Goal: Task Accomplishment & Management: Contribute content

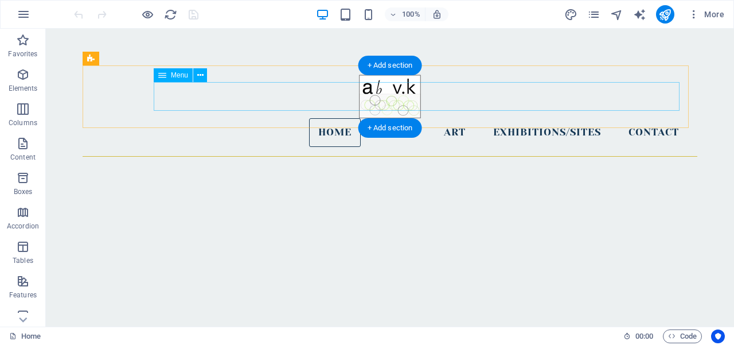
click at [396, 118] on nav "Home About Art Exhibitions/Sites Contact" at bounding box center [390, 132] width 596 height 29
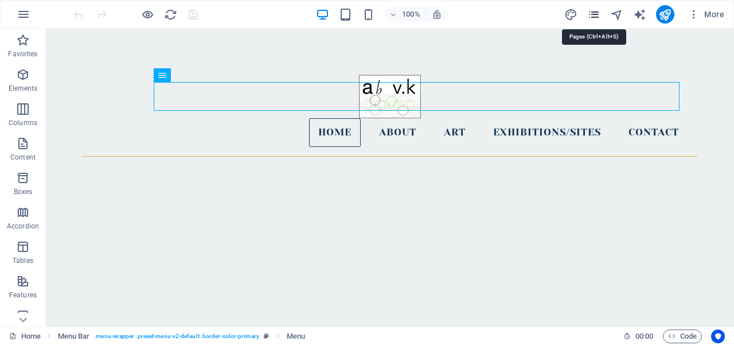
click at [598, 9] on icon "pages" at bounding box center [593, 14] width 13 height 13
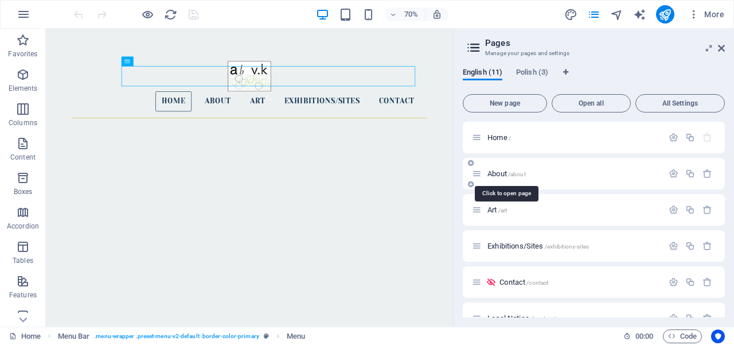
click at [499, 174] on span "About /about" at bounding box center [506, 173] width 38 height 9
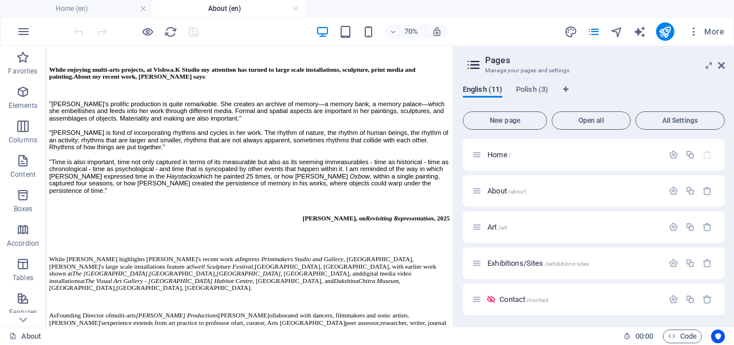
scroll to position [902, 0]
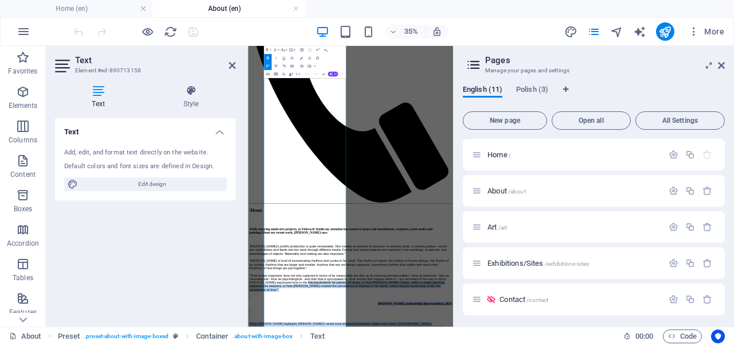
scroll to position [591, 0]
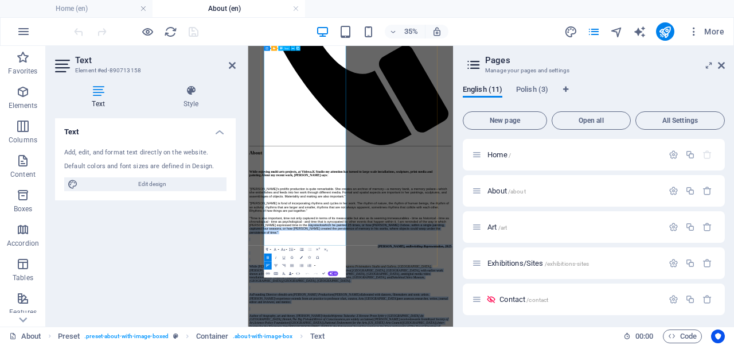
drag, startPoint x: 438, startPoint y: 579, endPoint x: 439, endPoint y: 601, distance: 22.4
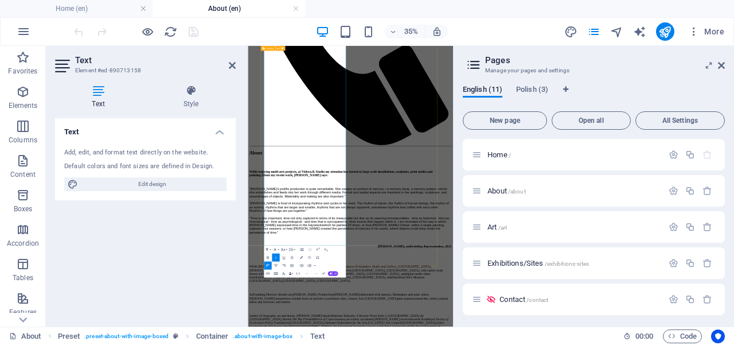
drag, startPoint x: 494, startPoint y: 593, endPoint x: 290, endPoint y: 505, distance: 221.9
copy div "[PERSON_NAME] gained her BA (Hons.) Fine Art, [GEOGRAPHIC_DATA], 1978, Graduate…"
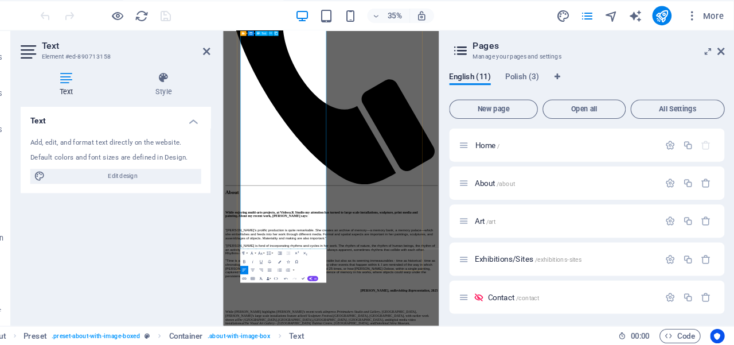
scroll to position [0, 0]
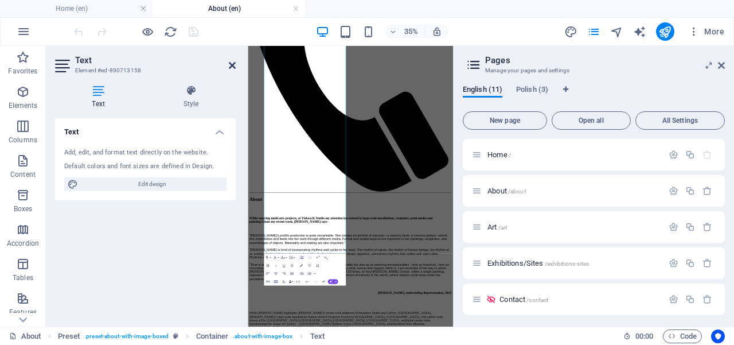
click at [232, 65] on icon at bounding box center [232, 65] width 7 height 9
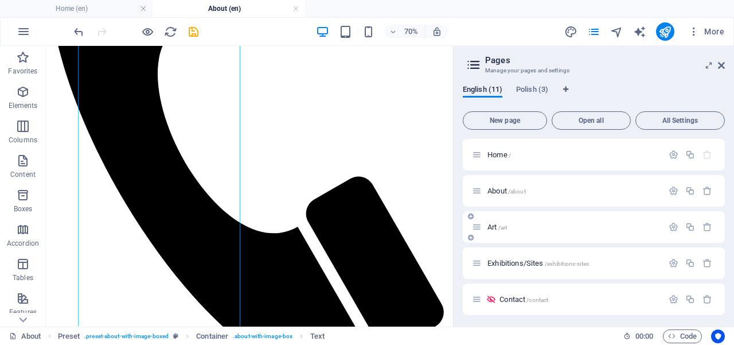
click at [499, 226] on span "/art" at bounding box center [502, 227] width 9 height 6
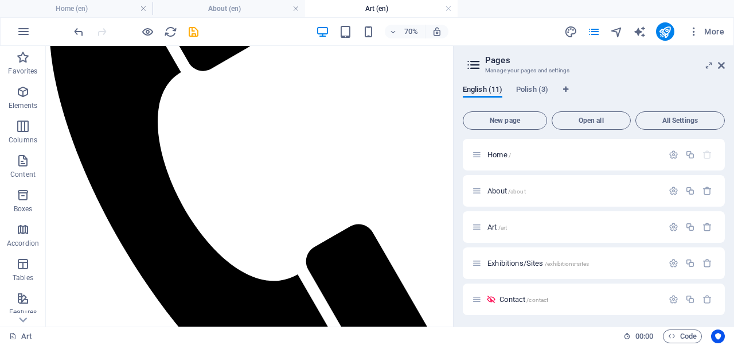
scroll to position [302, 0]
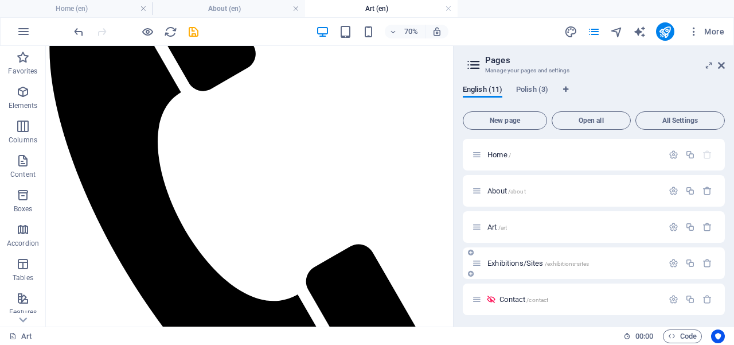
click at [498, 263] on span "Exhibitions/Sites /exhibitions-sites" at bounding box center [537, 263] width 101 height 9
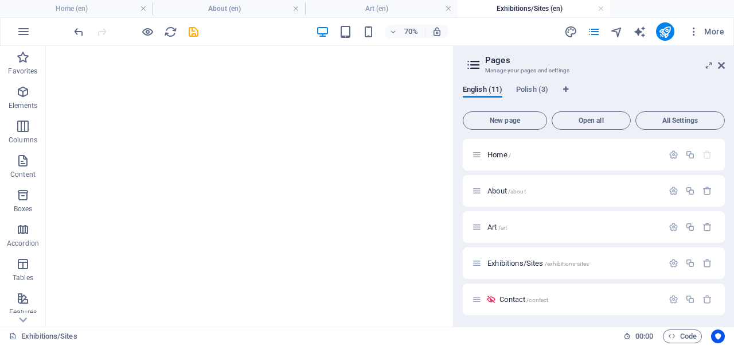
scroll to position [719, 0]
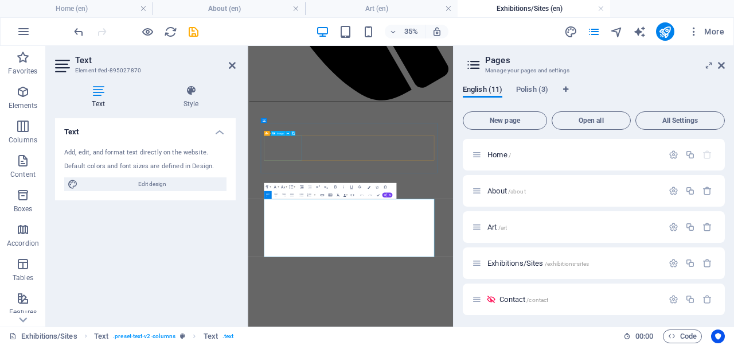
scroll to position [297, 0]
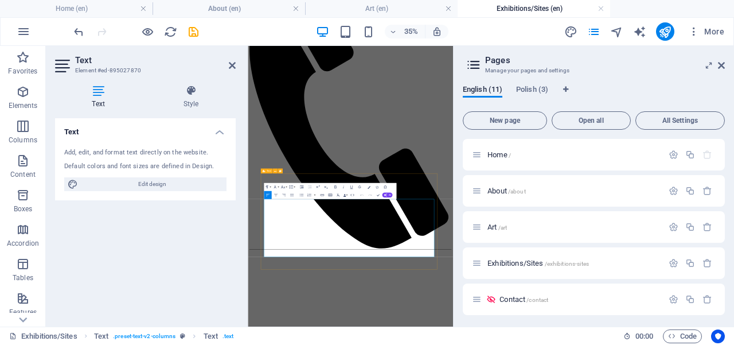
drag, startPoint x: 600, startPoint y: 634, endPoint x: 386, endPoint y: 667, distance: 216.3
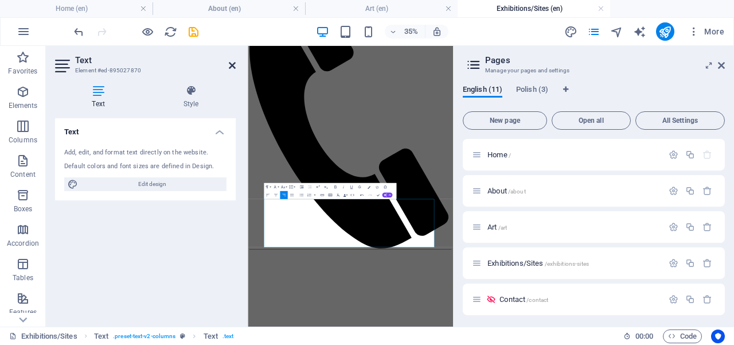
click at [231, 65] on icon at bounding box center [232, 65] width 7 height 9
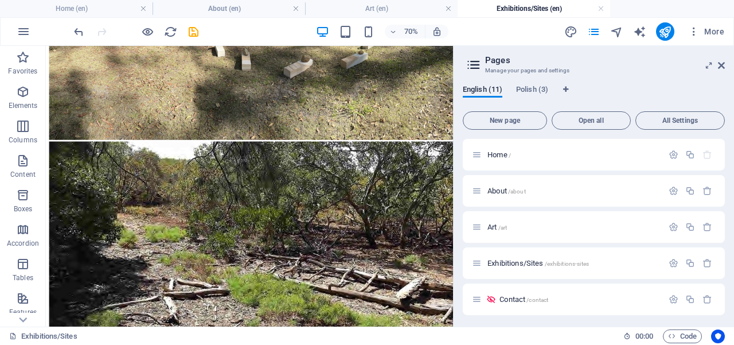
scroll to position [3429, 0]
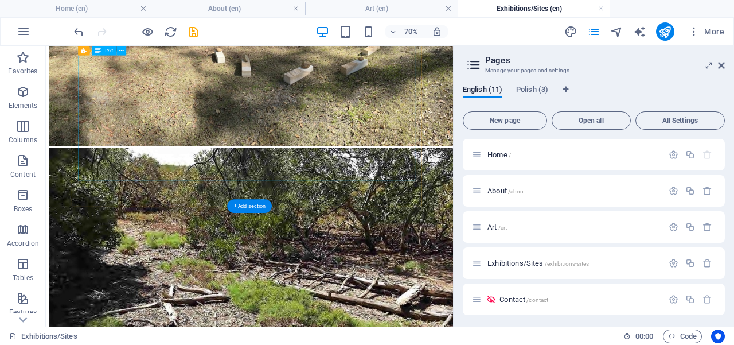
drag, startPoint x: 93, startPoint y: 142, endPoint x: 225, endPoint y: 173, distance: 134.9
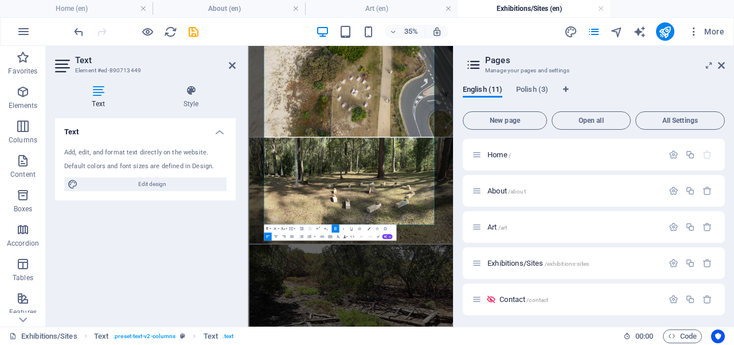
scroll to position [3455, 0]
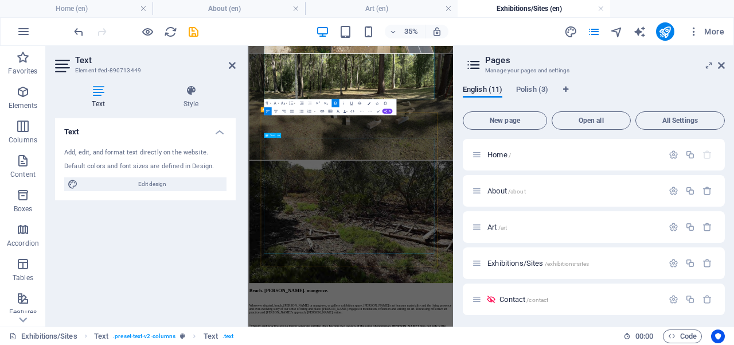
drag, startPoint x: 555, startPoint y: 474, endPoint x: 556, endPoint y: 404, distance: 70.0
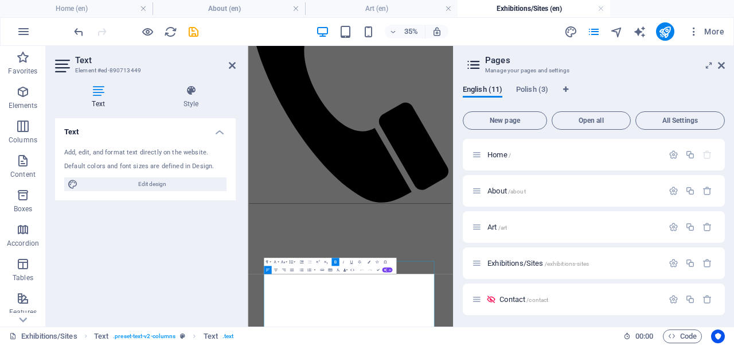
scroll to position [546, 0]
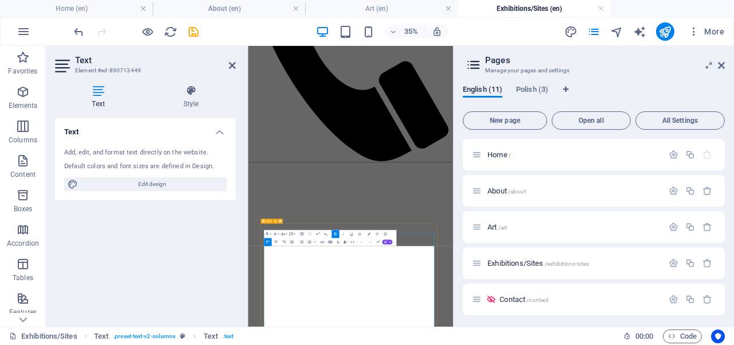
drag, startPoint x: 759, startPoint y: 190, endPoint x: 288, endPoint y: 621, distance: 637.9
copy div "7371 LOREMIP, Dolor Sitametco Adipisci: Eli, Seddoe, Tempo , 9517 , Incididun U…"
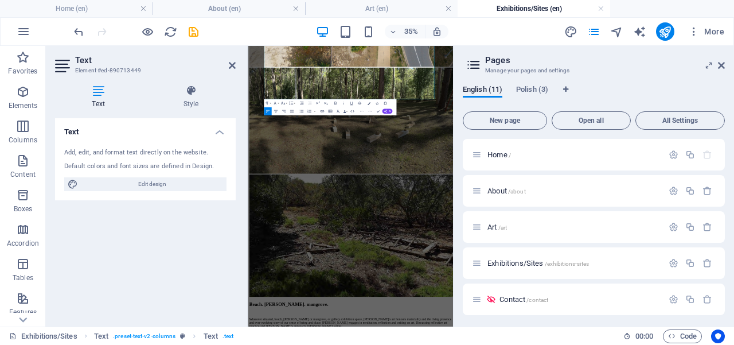
scroll to position [3455, 0]
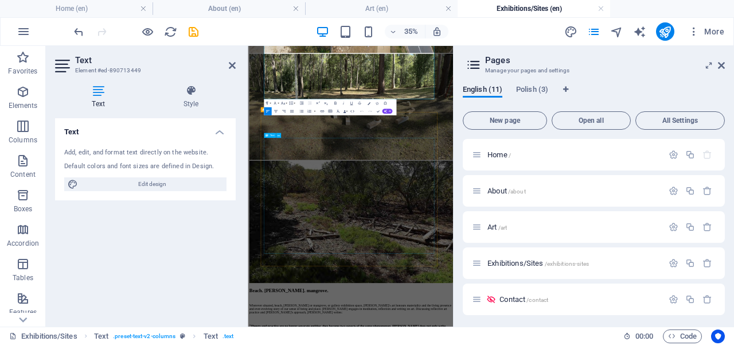
drag, startPoint x: 706, startPoint y: 712, endPoint x: 655, endPoint y: 335, distance: 380.1
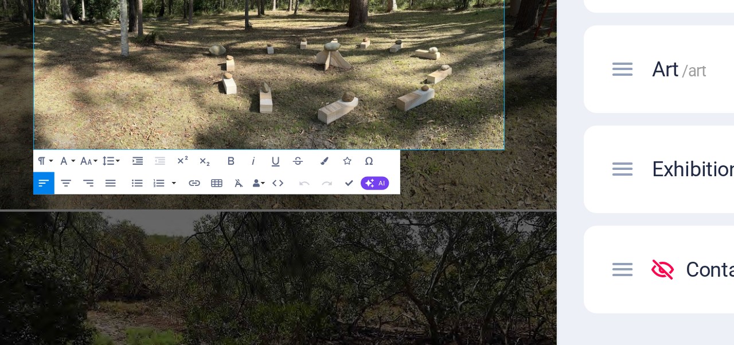
scroll to position [3129, 0]
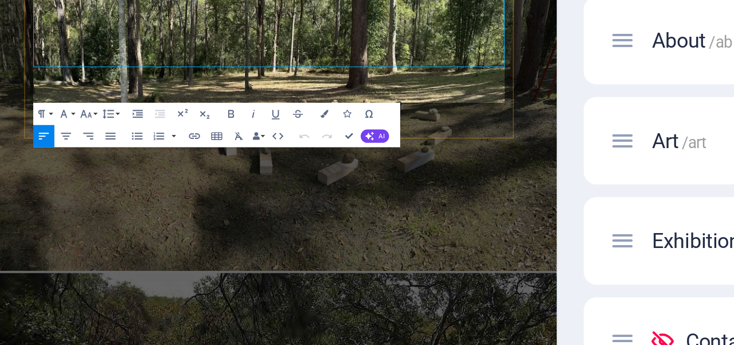
drag, startPoint x: 490, startPoint y: -215, endPoint x: 34, endPoint y: 34, distance: 519.1
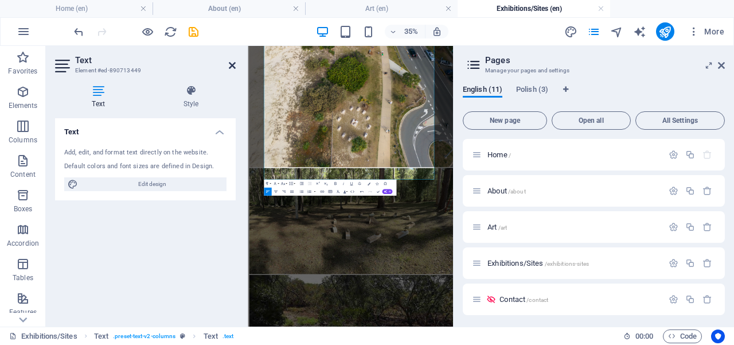
click at [232, 65] on icon at bounding box center [232, 65] width 7 height 9
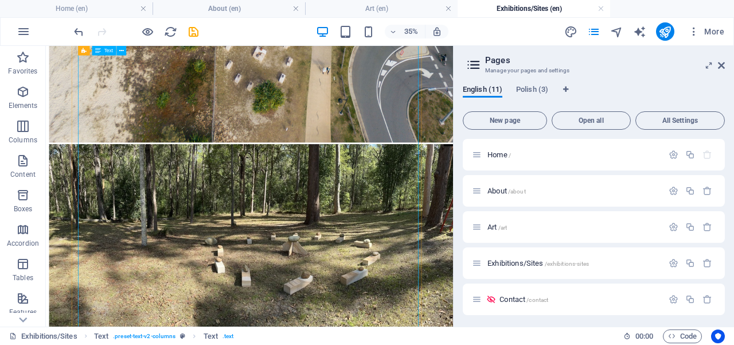
scroll to position [3074, 0]
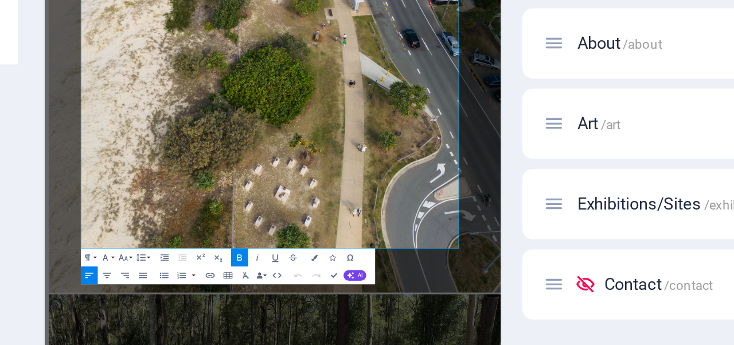
scroll to position [3108, 0]
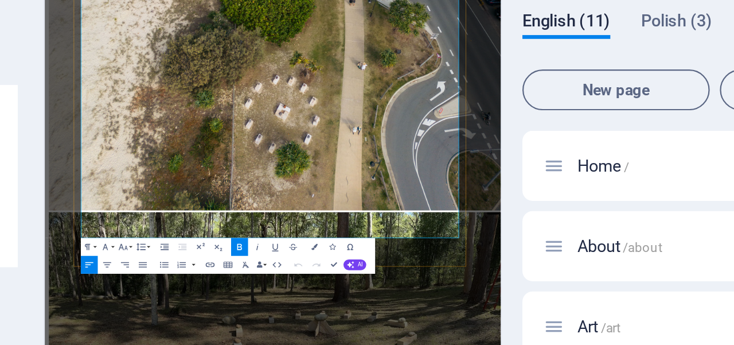
drag, startPoint x: 414, startPoint y: 445, endPoint x: 405, endPoint y: 72, distance: 373.4
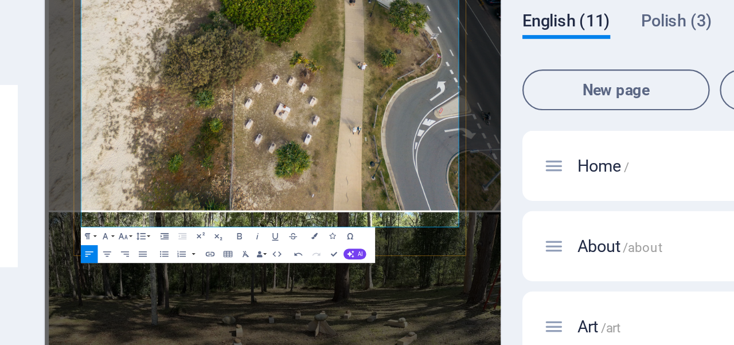
drag, startPoint x: 533, startPoint y: 292, endPoint x: 566, endPoint y: 287, distance: 34.2
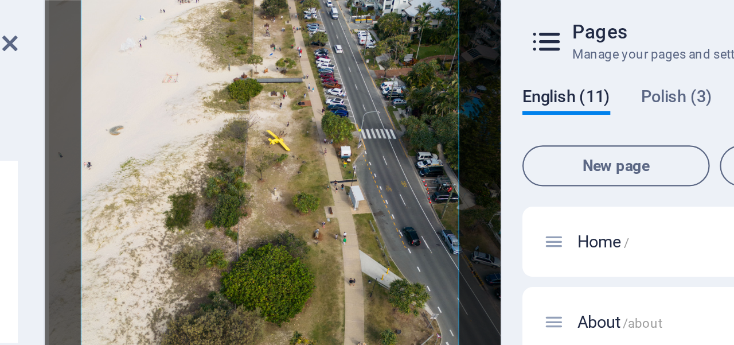
scroll to position [2776, 0]
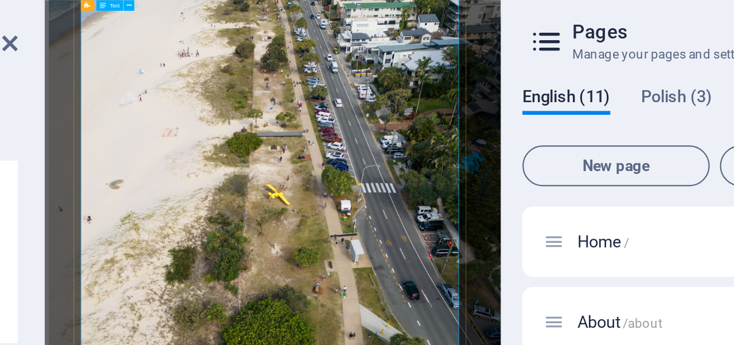
drag, startPoint x: 314, startPoint y: 280, endPoint x: 289, endPoint y: 119, distance: 163.1
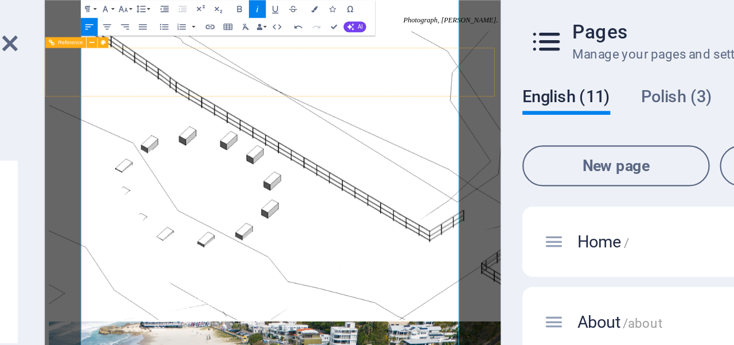
scroll to position [2279, 0]
drag, startPoint x: 299, startPoint y: 125, endPoint x: 308, endPoint y: 121, distance: 10.5
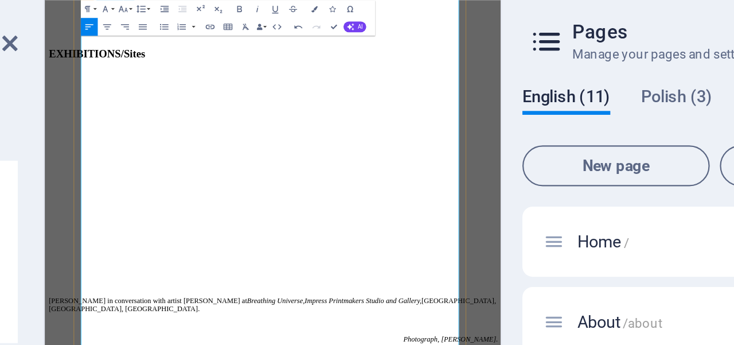
scroll to position [1457, 0]
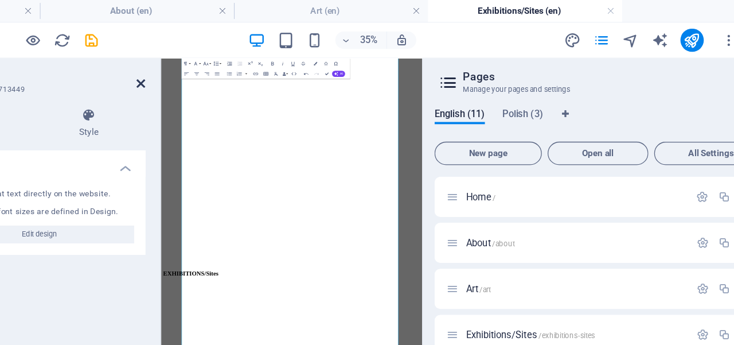
drag, startPoint x: 230, startPoint y: 67, endPoint x: 264, endPoint y: 30, distance: 49.9
click at [230, 67] on icon at bounding box center [232, 65] width 7 height 9
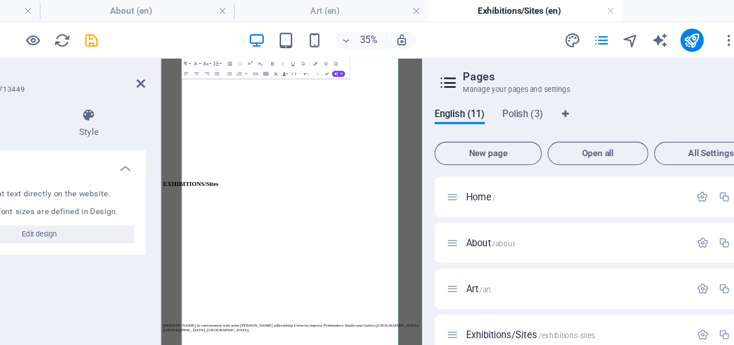
scroll to position [1429, 0]
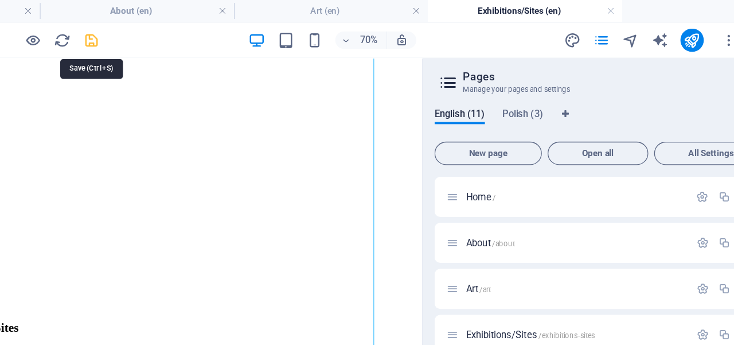
click at [195, 31] on icon "save" at bounding box center [193, 31] width 13 height 13
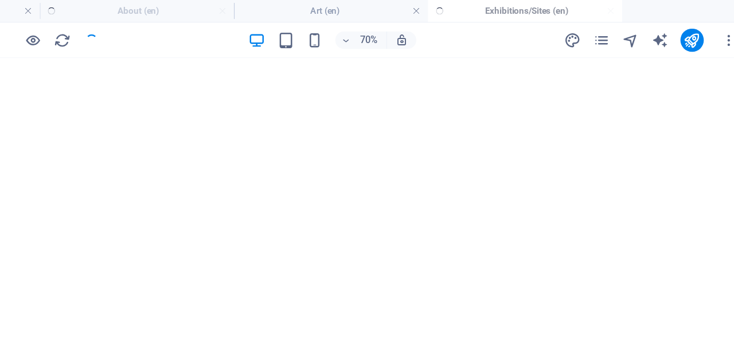
scroll to position [1388, 0]
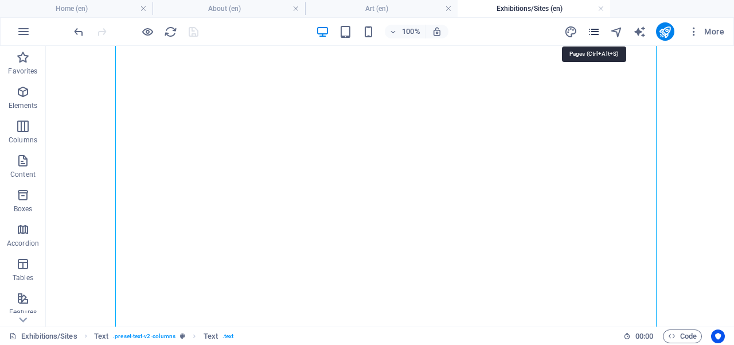
click at [595, 34] on icon "pages" at bounding box center [593, 31] width 13 height 13
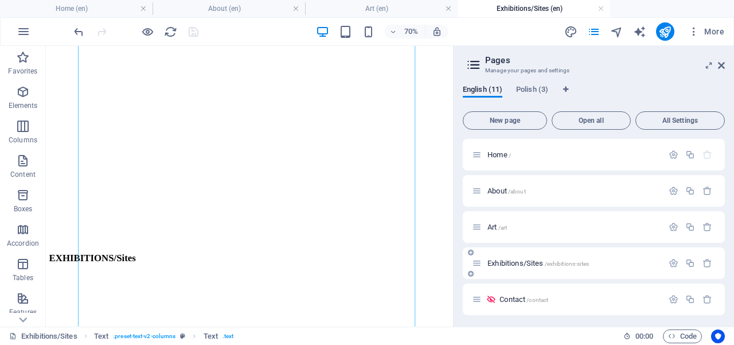
click at [536, 265] on span "Exhibitions/Sites /exhibitions-sites" at bounding box center [537, 263] width 101 height 9
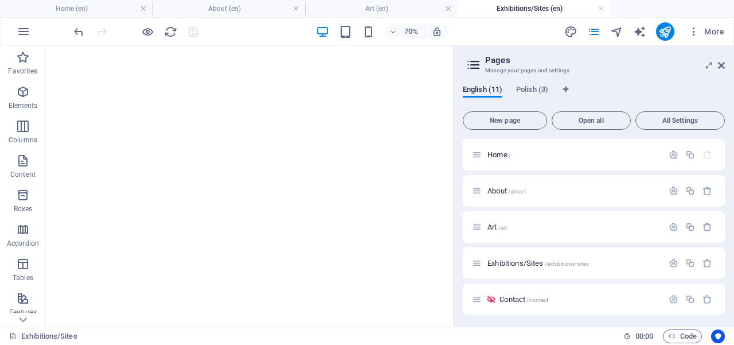
scroll to position [998, 0]
drag, startPoint x: 626, startPoint y: 149, endPoint x: 506, endPoint y: 168, distance: 120.7
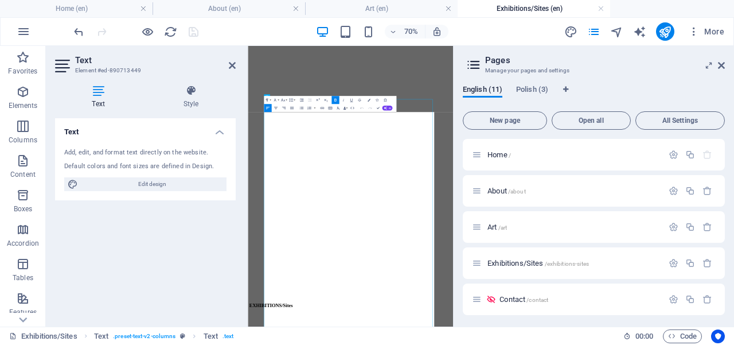
scroll to position [928, 0]
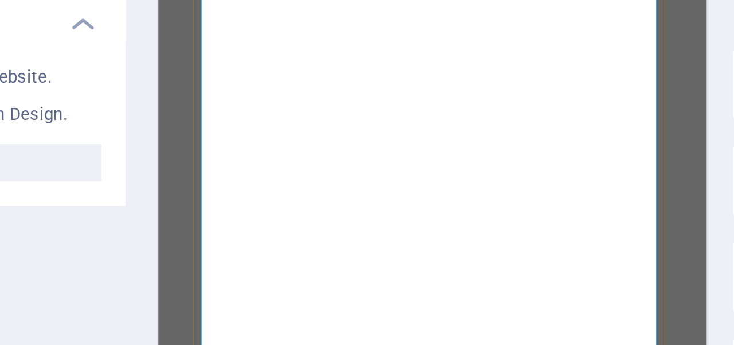
drag, startPoint x: 324, startPoint y: 238, endPoint x: 334, endPoint y: 376, distance: 138.5
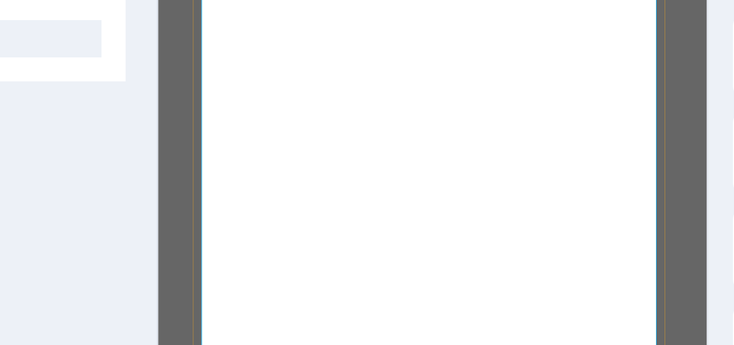
drag, startPoint x: 357, startPoint y: 72, endPoint x: 329, endPoint y: 197, distance: 128.0
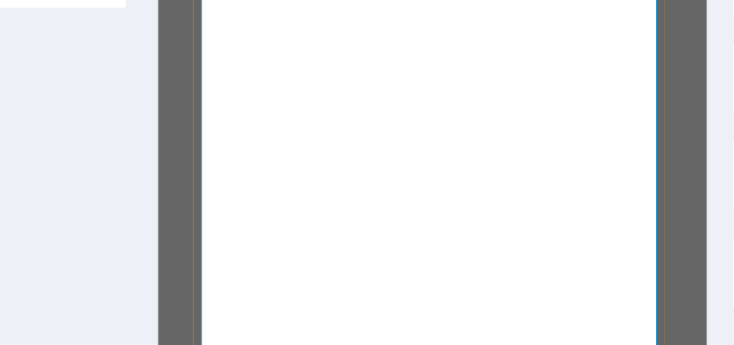
scroll to position [1048, 0]
drag, startPoint x: 348, startPoint y: 196, endPoint x: 346, endPoint y: 227, distance: 31.6
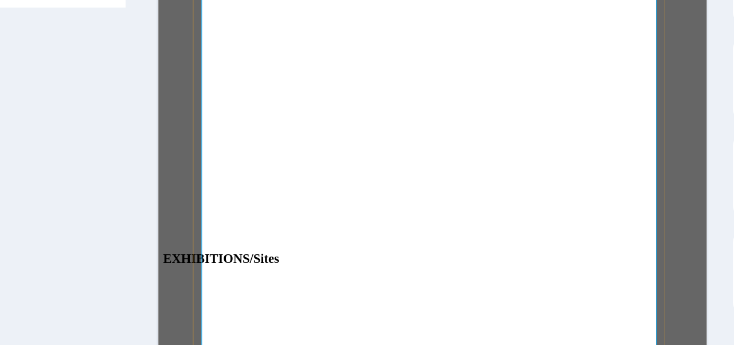
drag, startPoint x: 343, startPoint y: 251, endPoint x: 339, endPoint y: 213, distance: 38.6
drag, startPoint x: 651, startPoint y: 148, endPoint x: 196, endPoint y: 146, distance: 455.3
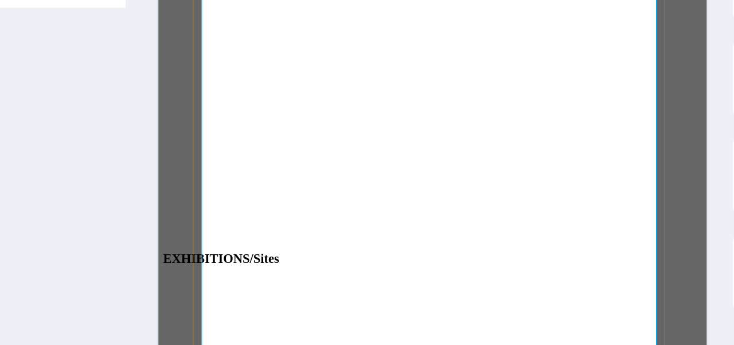
copy span "[PERSON_NAME]: COSMIC STRUCTURE, BEMAC - [GEOGRAPHIC_DATA] , [GEOGRAPHIC_DATA],…"
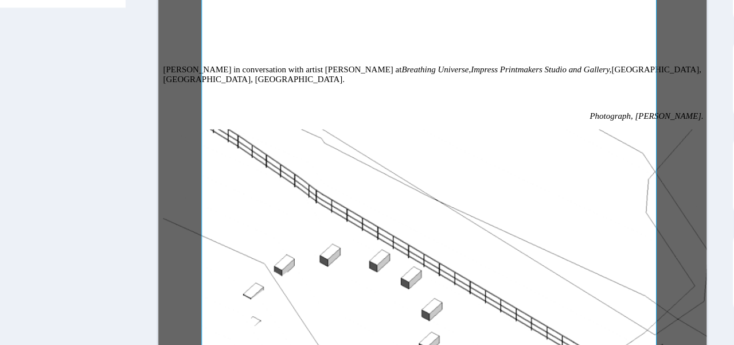
scroll to position [1880, 0]
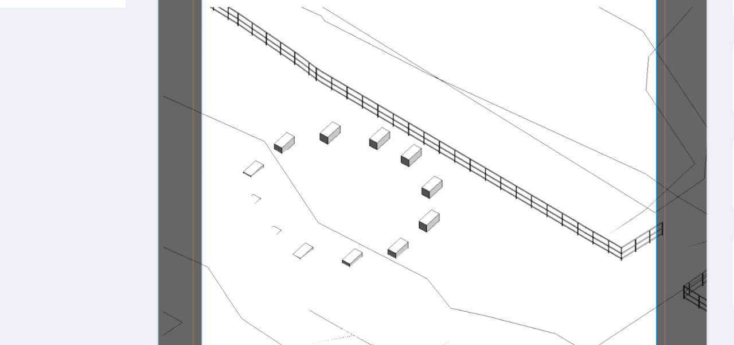
drag, startPoint x: 333, startPoint y: 228, endPoint x: 303, endPoint y: 323, distance: 99.7
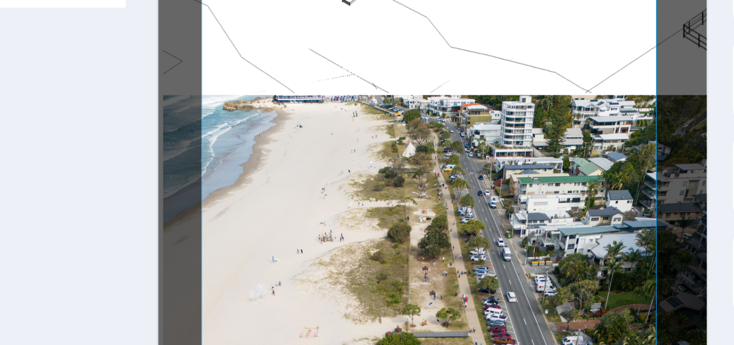
scroll to position [2261, 0]
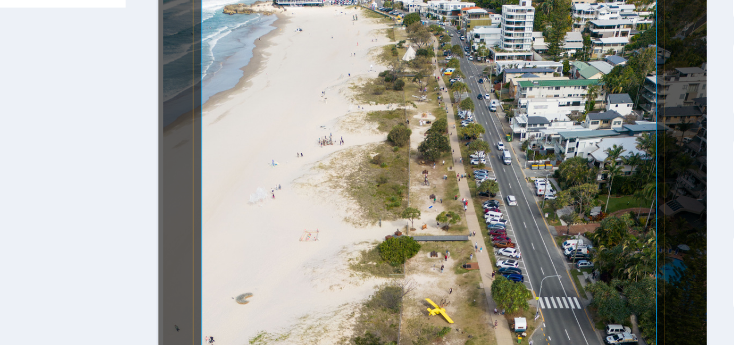
drag, startPoint x: 315, startPoint y: 288, endPoint x: 311, endPoint y: 171, distance: 116.4
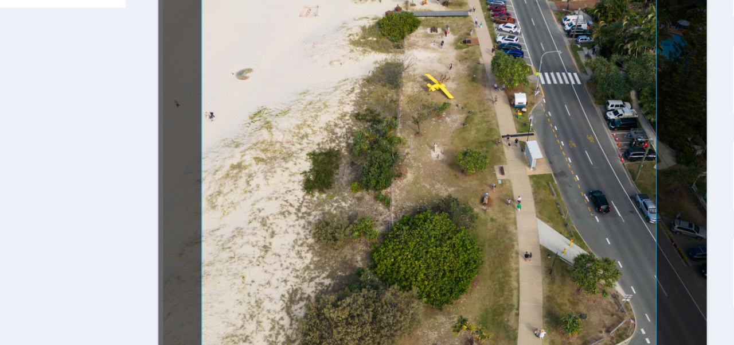
scroll to position [2559, 0]
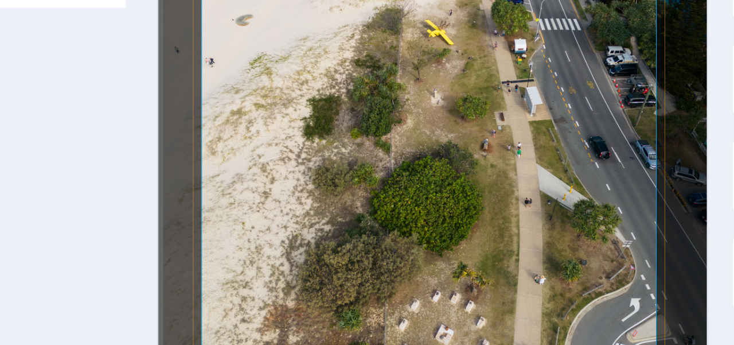
drag, startPoint x: 312, startPoint y: 234, endPoint x: 304, endPoint y: 178, distance: 56.8
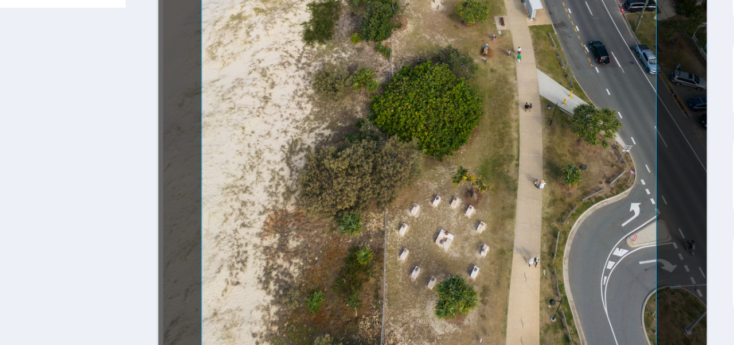
scroll to position [2661, 0]
drag, startPoint x: 293, startPoint y: 193, endPoint x: 299, endPoint y: 244, distance: 50.8
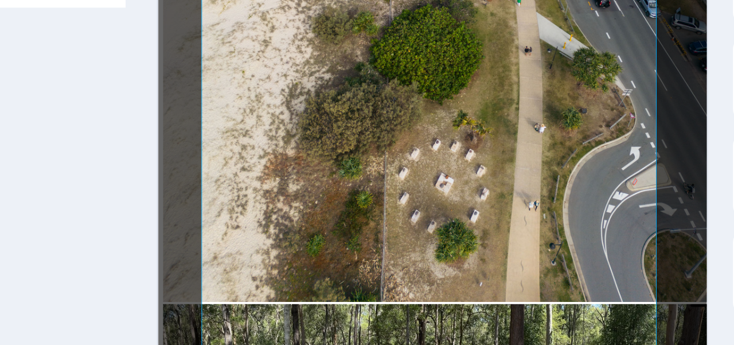
scroll to position [2816, 0]
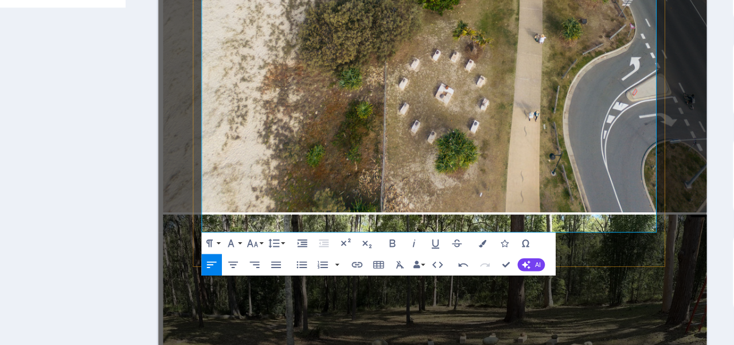
drag, startPoint x: 409, startPoint y: 192, endPoint x: 204, endPoint y: 157, distance: 208.2
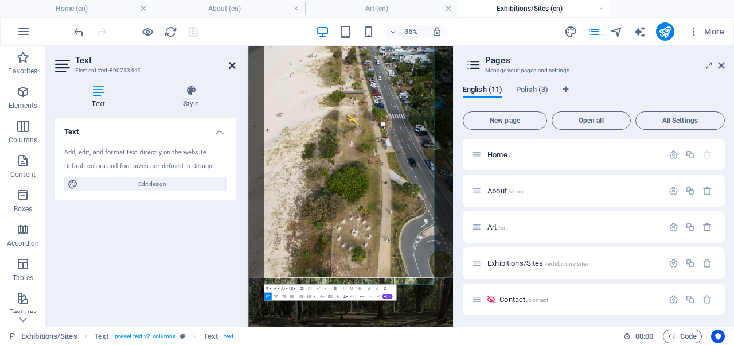
click at [232, 64] on icon at bounding box center [232, 65] width 7 height 9
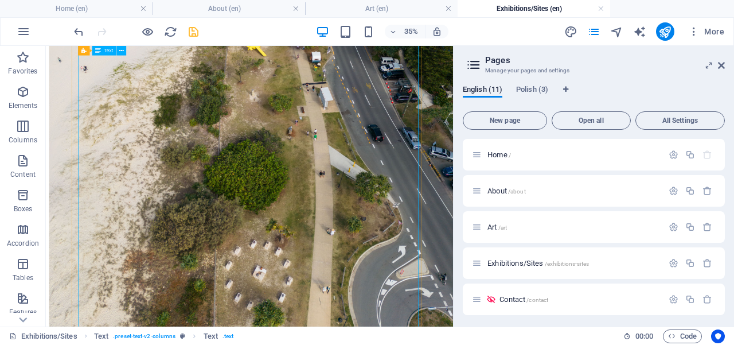
scroll to position [2761, 0]
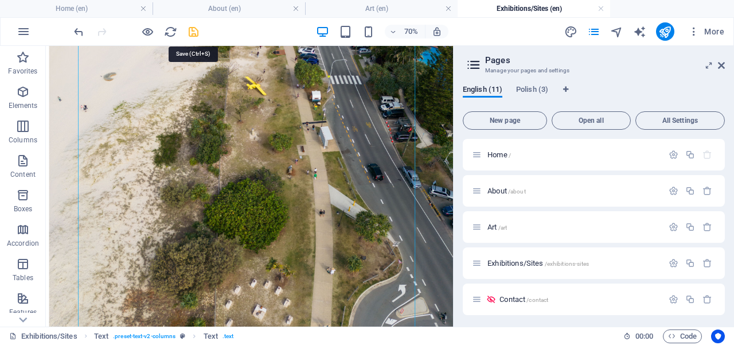
click at [193, 32] on icon "save" at bounding box center [193, 31] width 13 height 13
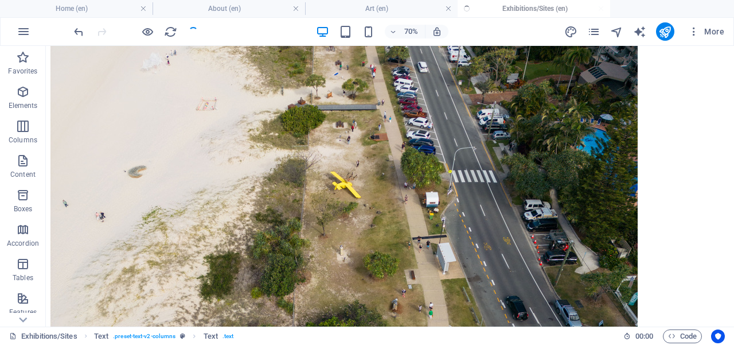
scroll to position [2679, 0]
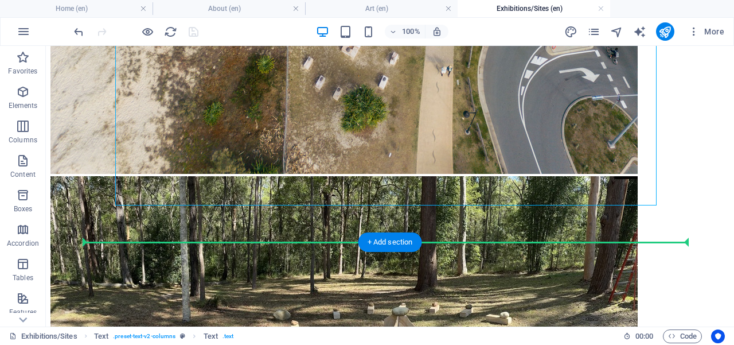
scroll to position [3256, 0]
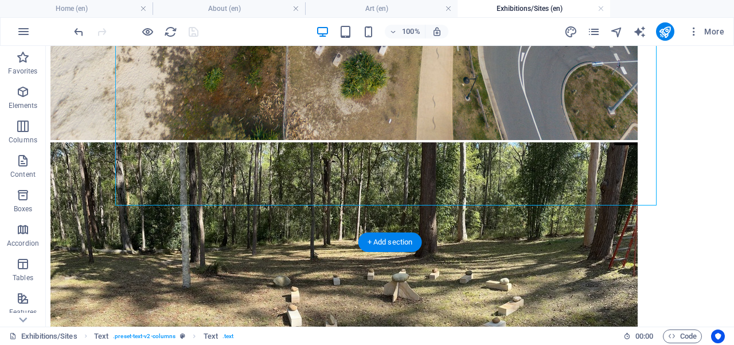
drag, startPoint x: 273, startPoint y: 220, endPoint x: 284, endPoint y: 184, distance: 37.2
drag, startPoint x: 320, startPoint y: 142, endPoint x: 142, endPoint y: 108, distance: 180.9
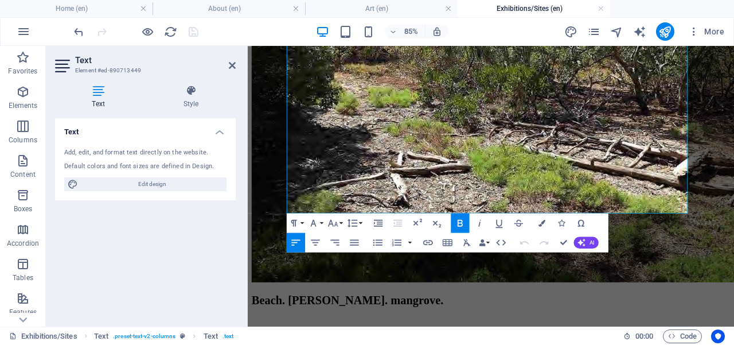
scroll to position [3871, 0]
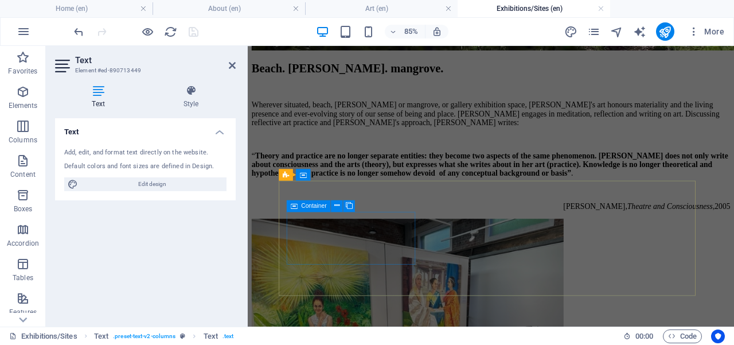
drag, startPoint x: 351, startPoint y: 263, endPoint x: 390, endPoint y: 130, distance: 138.1
click at [352, 271] on div "Home About Art Exhibitions/Sites Contact ‌EXHIBITIONS/Sites [PERSON_NAME] in co…" at bounding box center [533, 144] width 563 height 7931
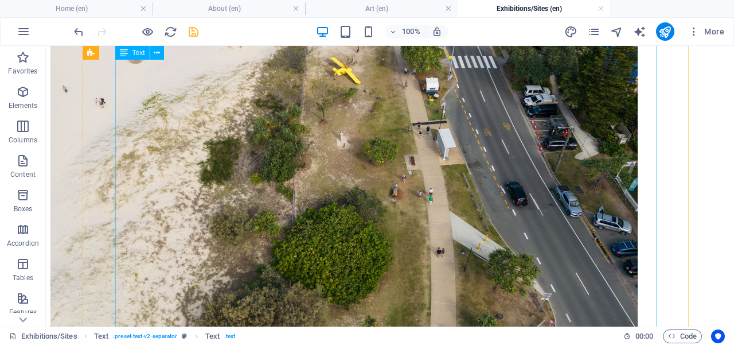
scroll to position [3543, 0]
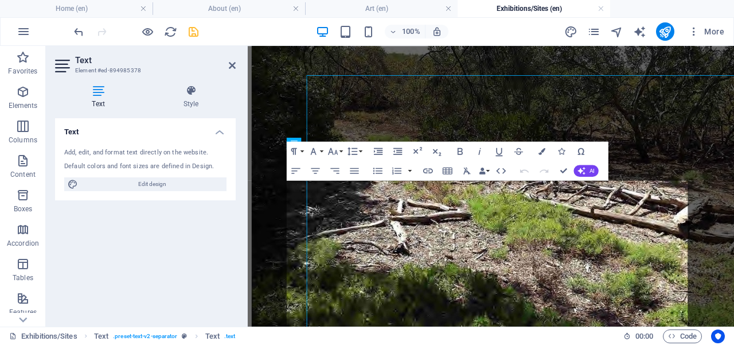
scroll to position [3491, 0]
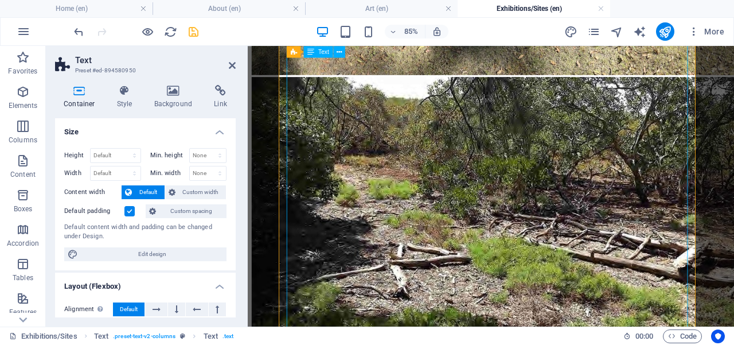
scroll to position [2160, 0]
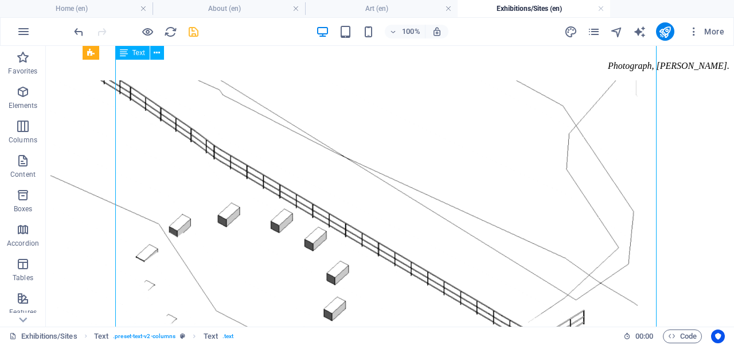
scroll to position [2105, 0]
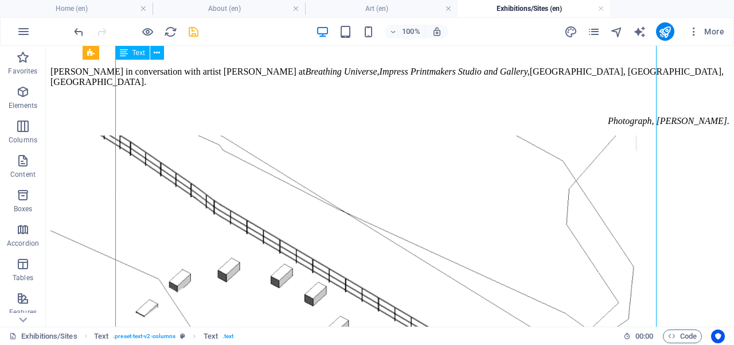
drag, startPoint x: 167, startPoint y: 244, endPoint x: 311, endPoint y: 176, distance: 159.3
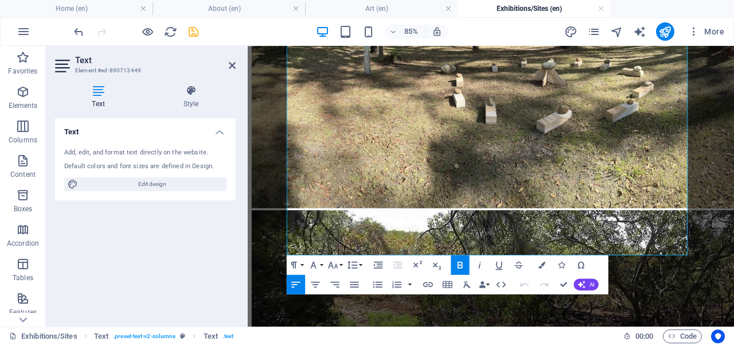
scroll to position [3256, 0]
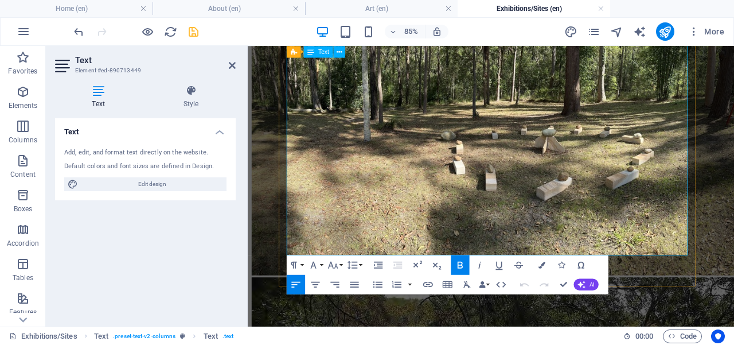
drag, startPoint x: 362, startPoint y: 285, endPoint x: 372, endPoint y: 197, distance: 88.8
drag, startPoint x: 305, startPoint y: 216, endPoint x: 298, endPoint y: 173, distance: 43.6
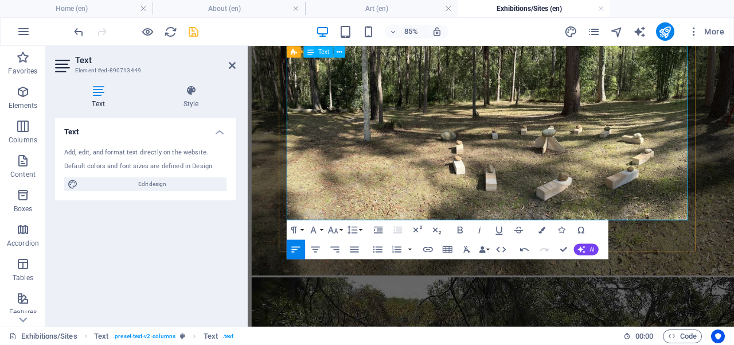
click at [230, 65] on icon at bounding box center [232, 65] width 7 height 9
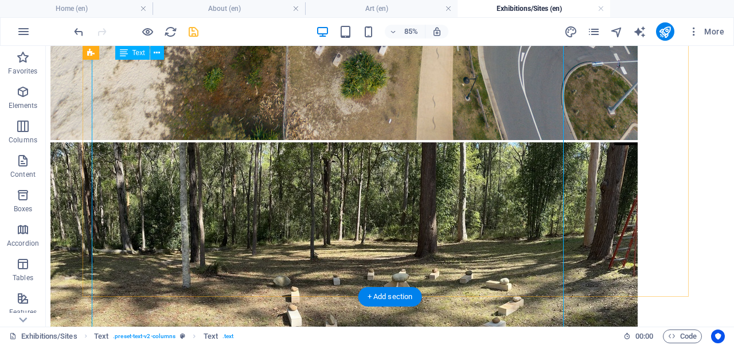
scroll to position [3159, 0]
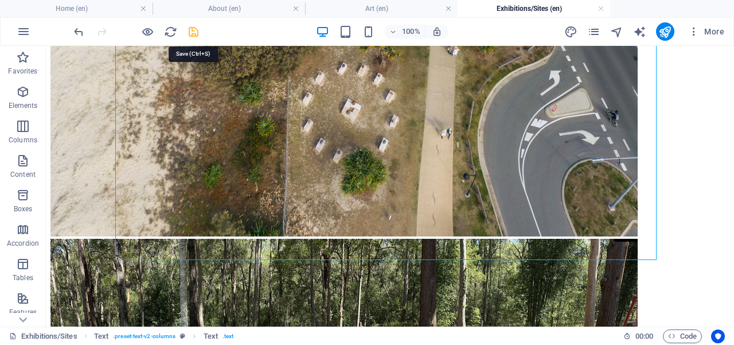
click at [192, 31] on icon "save" at bounding box center [193, 31] width 13 height 13
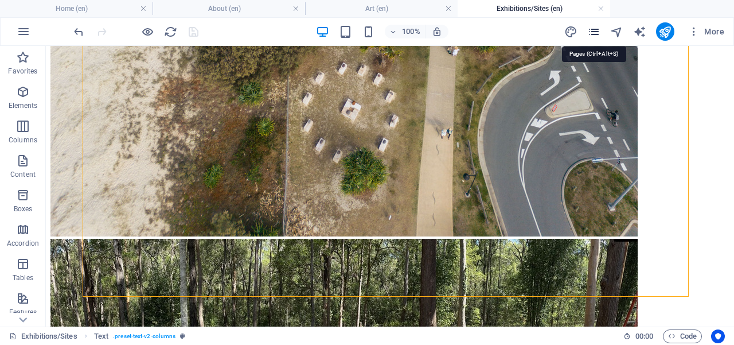
click at [596, 32] on icon "pages" at bounding box center [593, 31] width 13 height 13
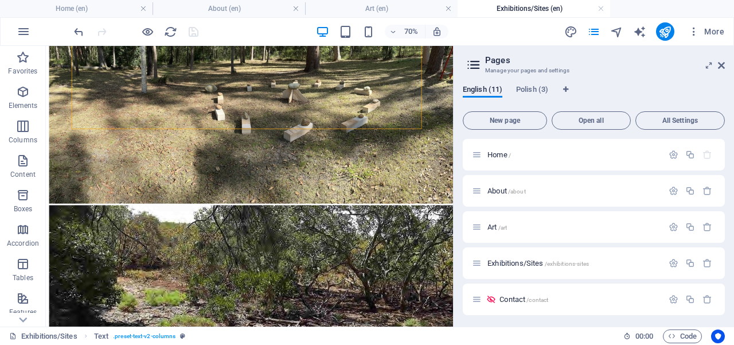
scroll to position [3355, 0]
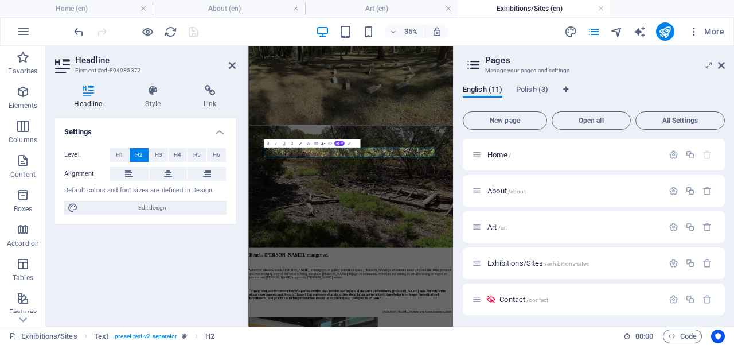
scroll to position [3239, 0]
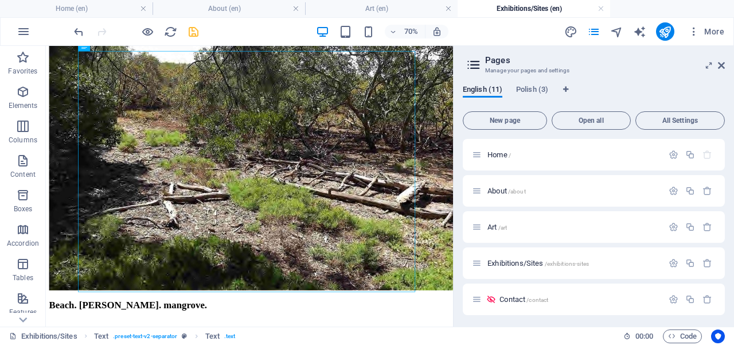
scroll to position [3584, 0]
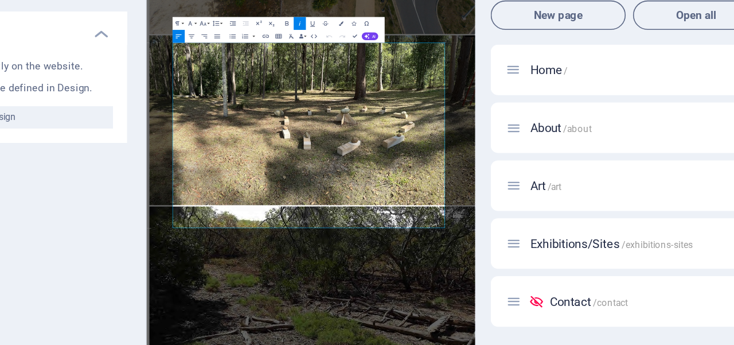
scroll to position [3304, 0]
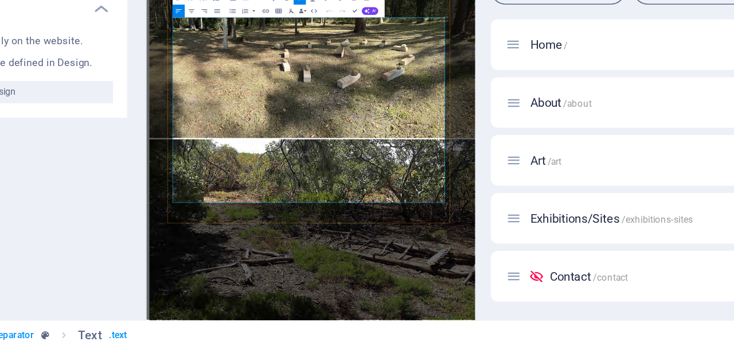
drag, startPoint x: 591, startPoint y: 544, endPoint x: 601, endPoint y: 467, distance: 77.4
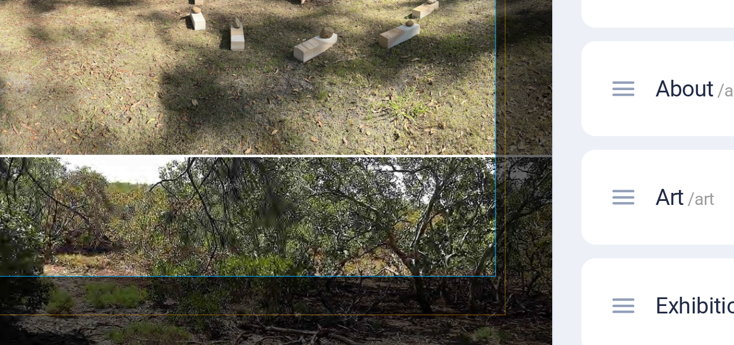
drag, startPoint x: 376, startPoint y: 89, endPoint x: 423, endPoint y: 83, distance: 46.9
drag, startPoint x: 324, startPoint y: 115, endPoint x: 385, endPoint y: 112, distance: 60.8
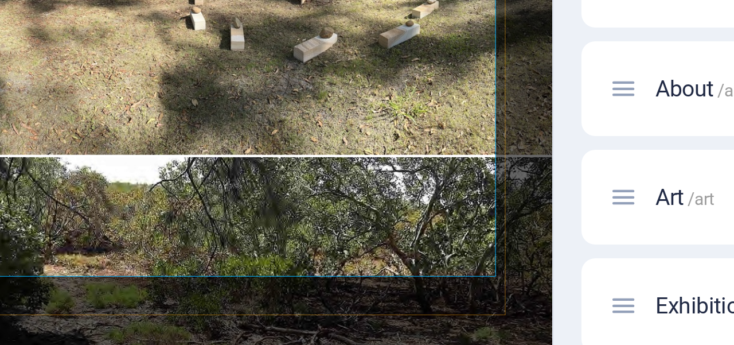
drag, startPoint x: 288, startPoint y: 129, endPoint x: 238, endPoint y: 131, distance: 50.5
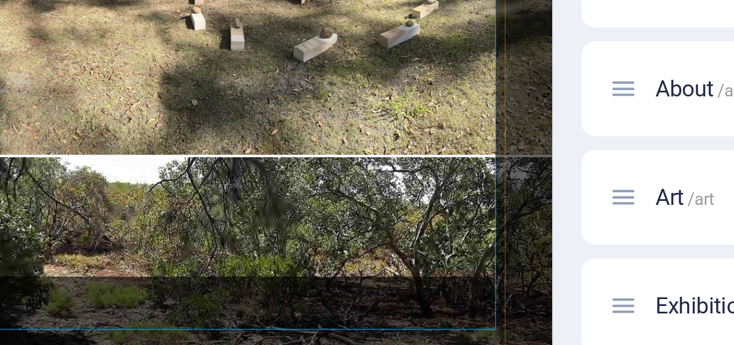
scroll to position [3253, 0]
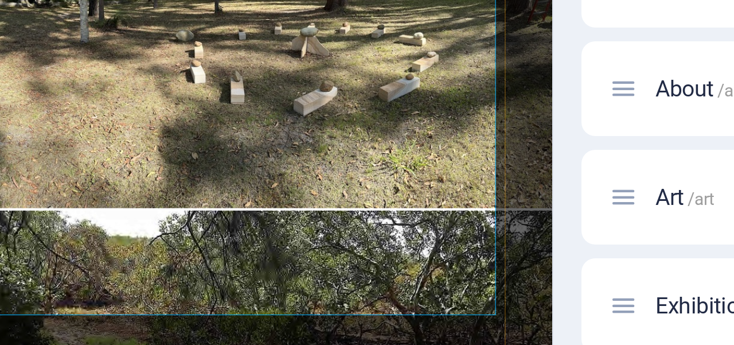
drag, startPoint x: 324, startPoint y: 167, endPoint x: 236, endPoint y: 171, distance: 87.8
drag, startPoint x: 379, startPoint y: 140, endPoint x: 438, endPoint y: 140, distance: 59.1
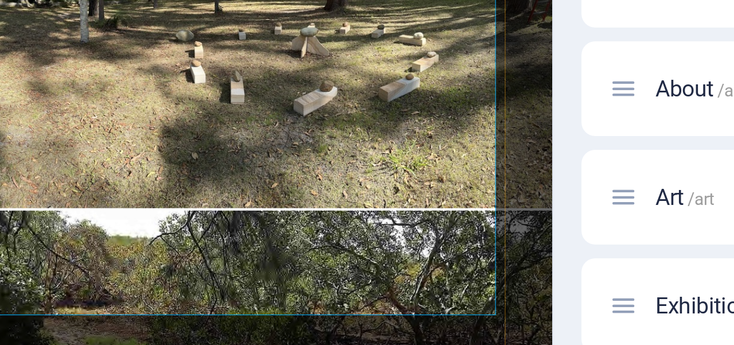
drag, startPoint x: 324, startPoint y: 166, endPoint x: 400, endPoint y: 166, distance: 76.3
drag, startPoint x: 422, startPoint y: 208, endPoint x: 468, endPoint y: 209, distance: 46.5
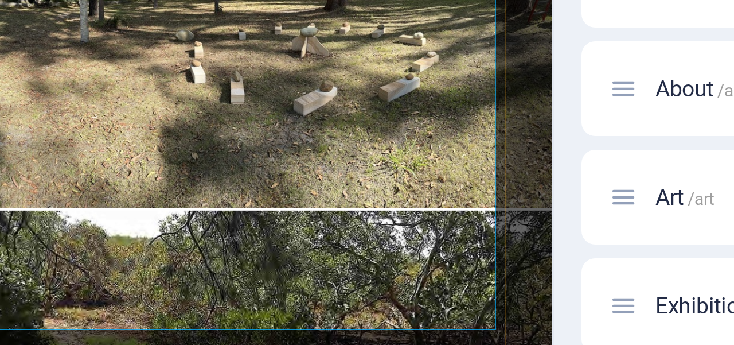
drag, startPoint x: 367, startPoint y: 249, endPoint x: 433, endPoint y: 248, distance: 66.5
drag, startPoint x: 429, startPoint y: 251, endPoint x: 275, endPoint y: 266, distance: 155.0
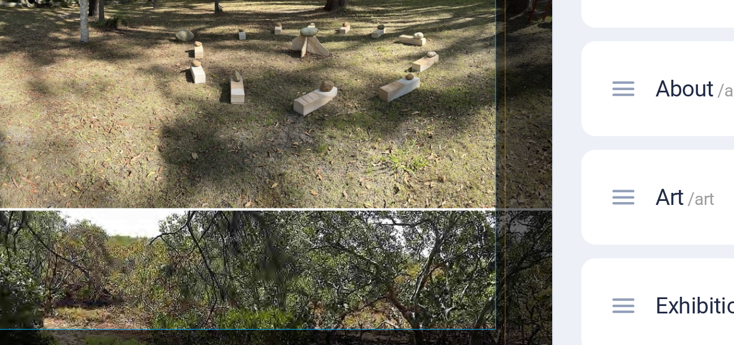
drag, startPoint x: 280, startPoint y: 71, endPoint x: 228, endPoint y: 76, distance: 51.9
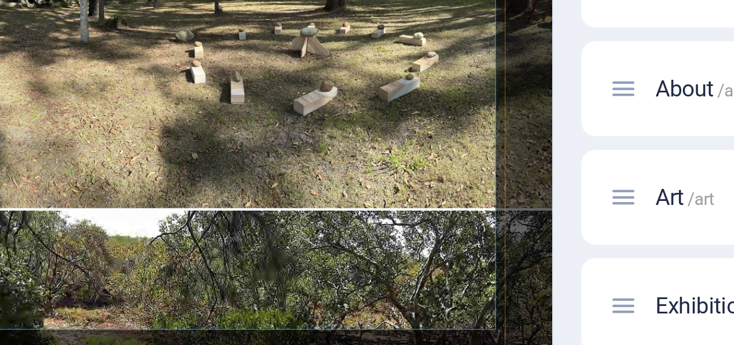
drag, startPoint x: 303, startPoint y: 71, endPoint x: 321, endPoint y: 69, distance: 17.2
drag, startPoint x: 339, startPoint y: 72, endPoint x: 241, endPoint y: 68, distance: 97.6
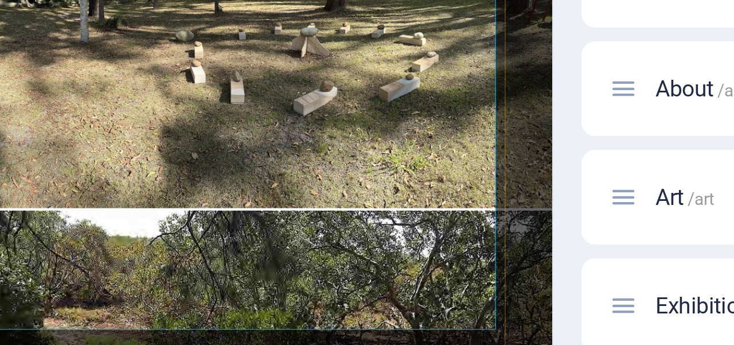
drag, startPoint x: 59, startPoint y: 72, endPoint x: 96, endPoint y: 65, distance: 37.8
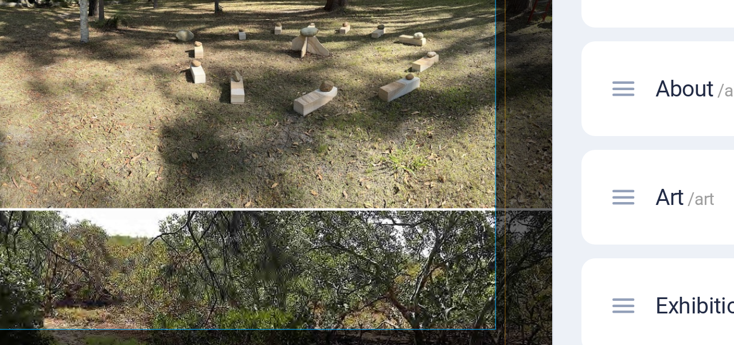
drag, startPoint x: 244, startPoint y: 71, endPoint x: 307, endPoint y: 67, distance: 63.7
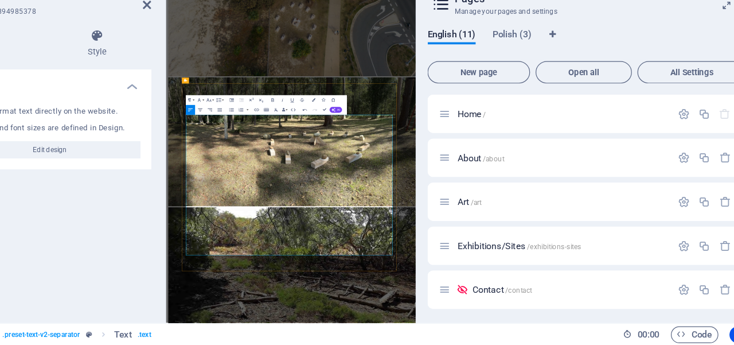
scroll to position [0, 0]
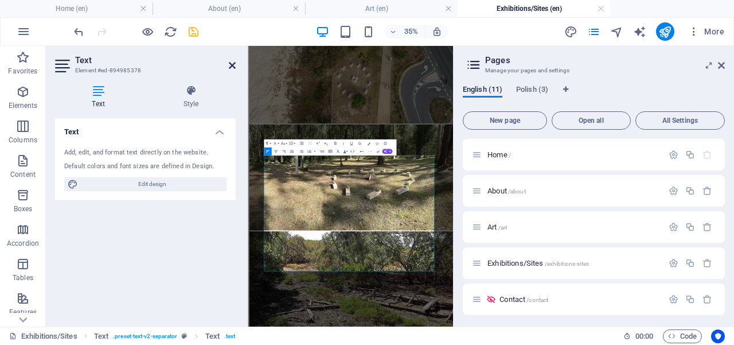
click at [230, 65] on icon at bounding box center [232, 65] width 7 height 9
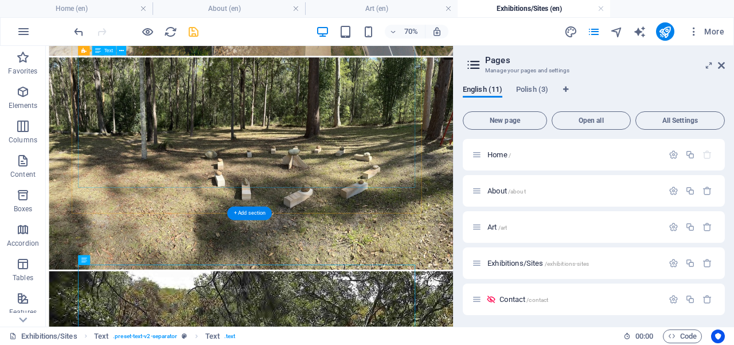
scroll to position [3267, 0]
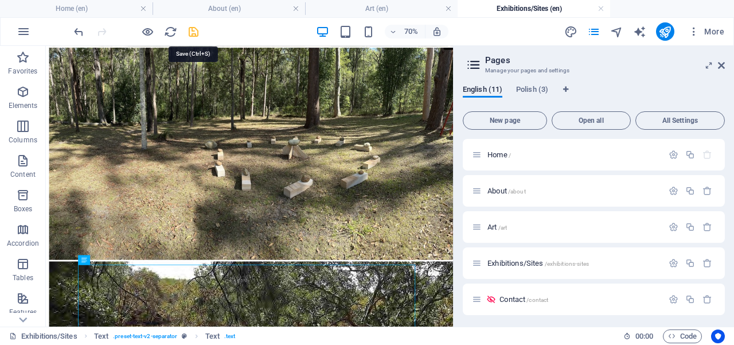
click at [193, 33] on icon "save" at bounding box center [193, 31] width 13 height 13
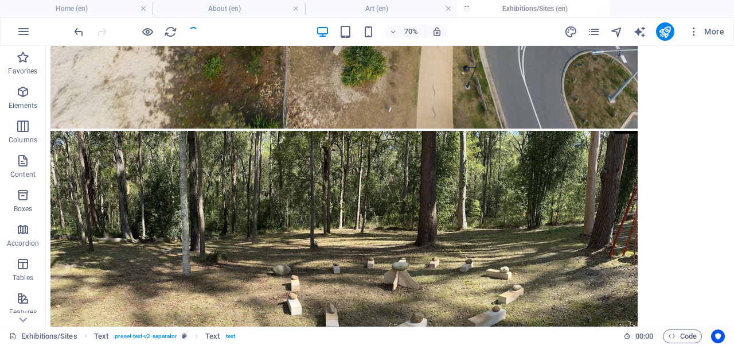
scroll to position [3501, 0]
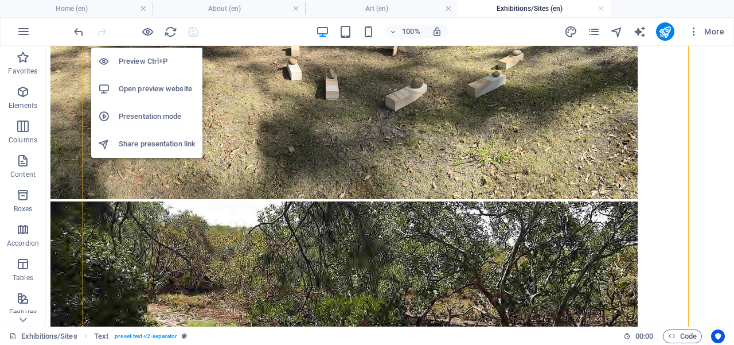
click at [152, 88] on h6 "Open preview website" at bounding box center [157, 89] width 77 height 14
click at [146, 31] on icon "button" at bounding box center [147, 31] width 13 height 13
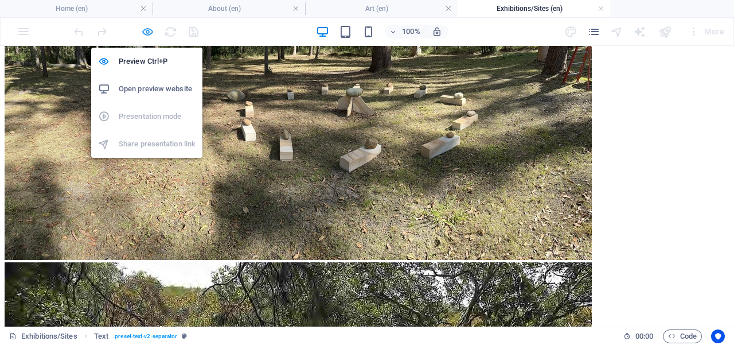
click at [146, 29] on icon "button" at bounding box center [147, 31] width 13 height 13
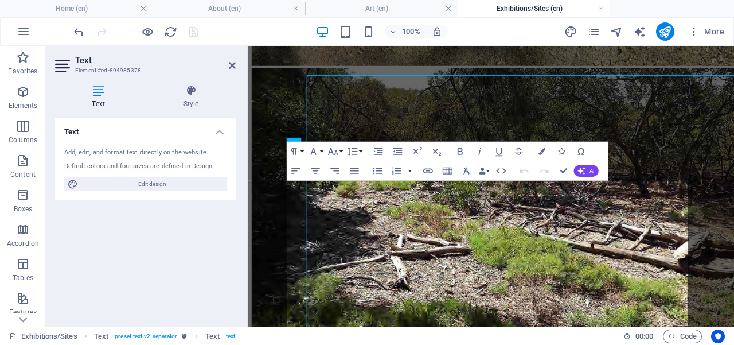
scroll to position [3449, 0]
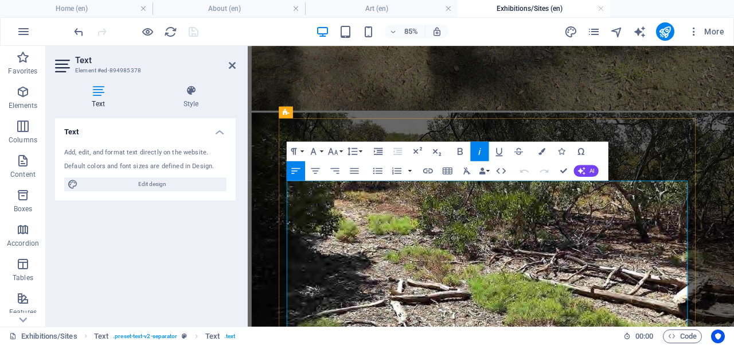
click at [234, 67] on icon at bounding box center [232, 65] width 7 height 9
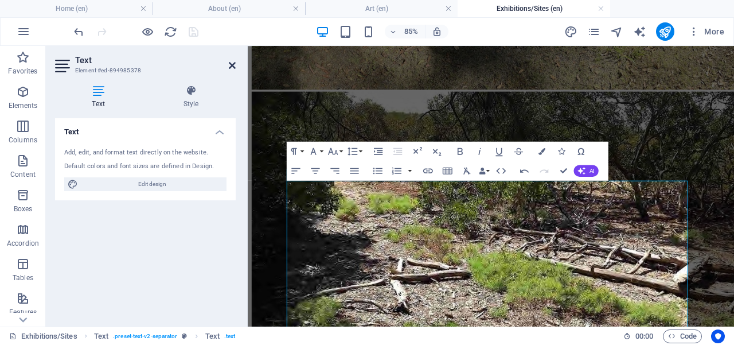
scroll to position [3339, 0]
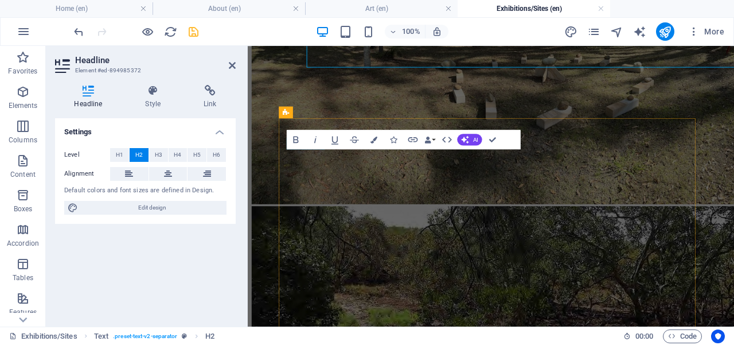
scroll to position [3449, 0]
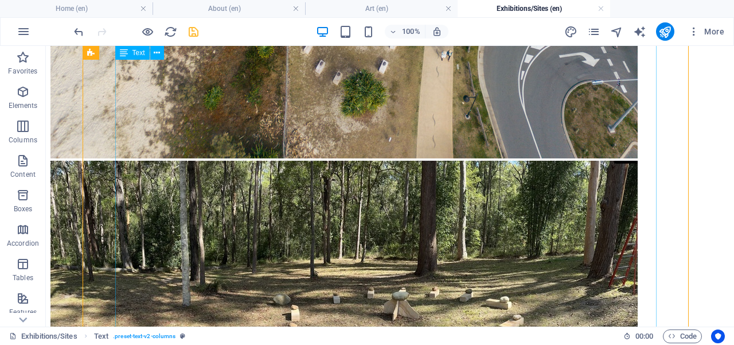
scroll to position [3320, 0]
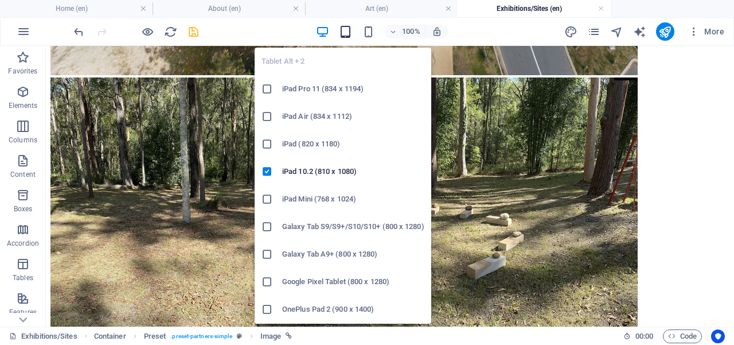
click at [345, 33] on icon "button" at bounding box center [345, 31] width 13 height 13
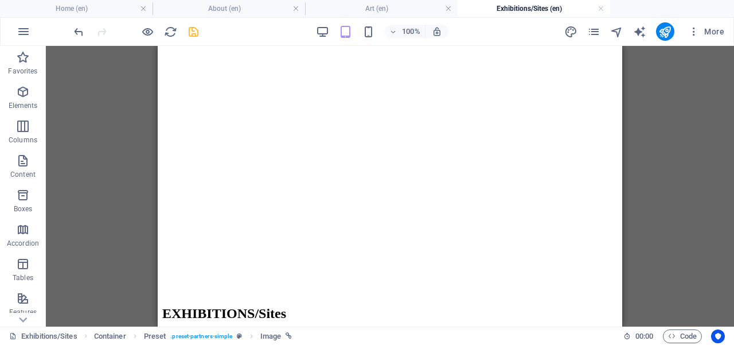
scroll to position [1173, 0]
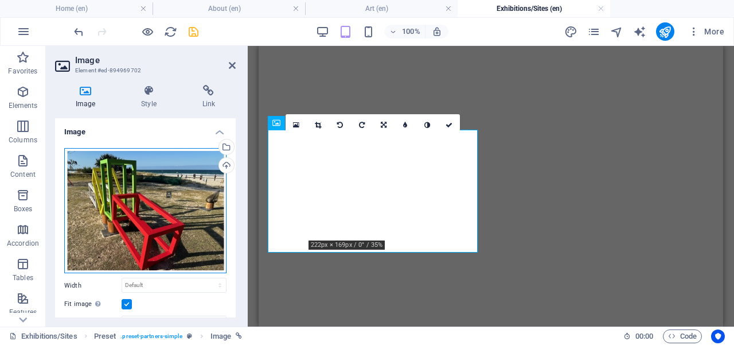
click at [136, 201] on div "Drag files here, click to choose files or select files from Files or our free s…" at bounding box center [145, 211] width 162 height 126
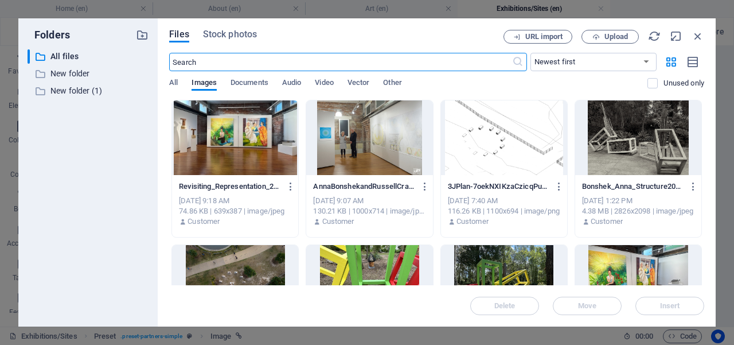
scroll to position [1, 0]
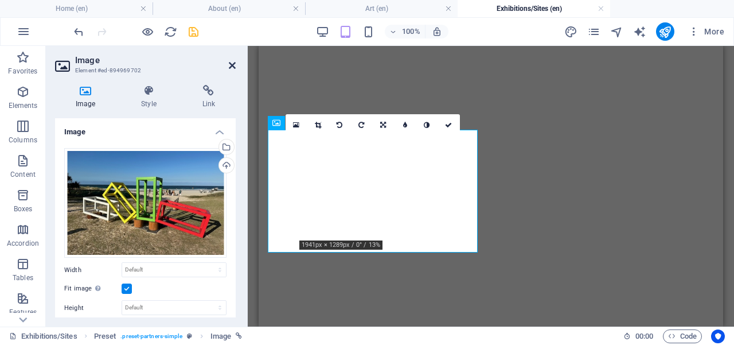
click at [231, 67] on icon at bounding box center [232, 65] width 7 height 9
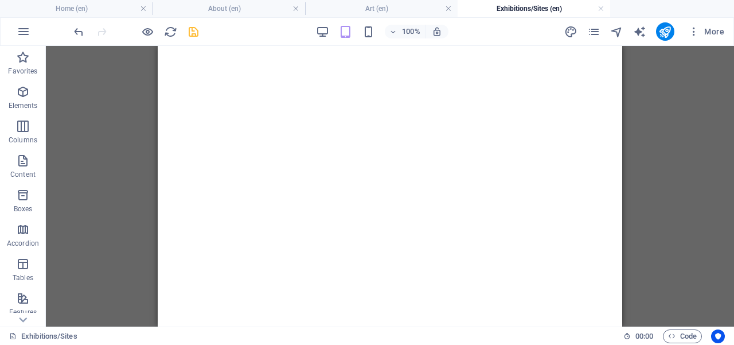
scroll to position [966, 0]
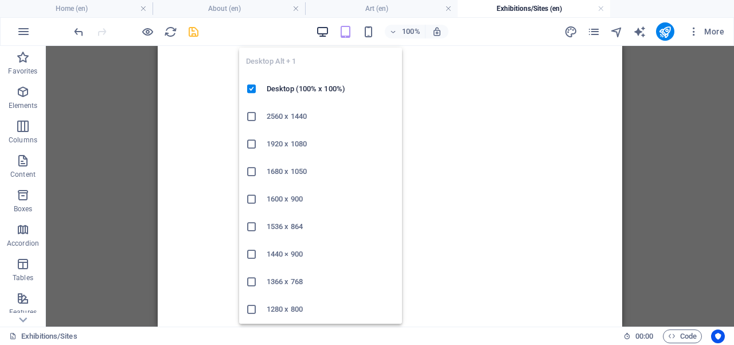
click at [323, 29] on icon "button" at bounding box center [322, 31] width 13 height 13
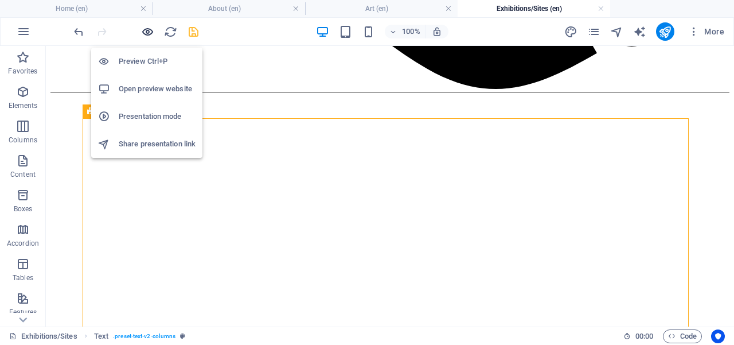
click at [144, 34] on icon "button" at bounding box center [147, 31] width 13 height 13
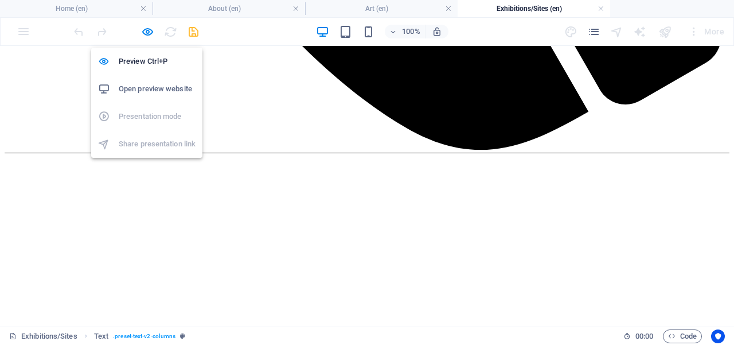
click at [144, 87] on h6 "Open preview website" at bounding box center [157, 89] width 77 height 14
click at [147, 31] on icon "button" at bounding box center [147, 31] width 13 height 13
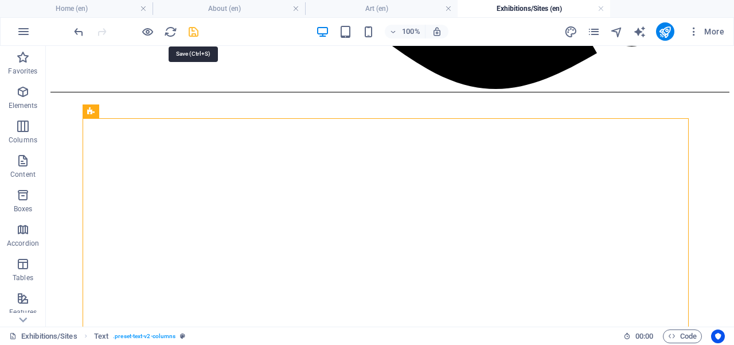
click at [194, 28] on icon "save" at bounding box center [193, 31] width 13 height 13
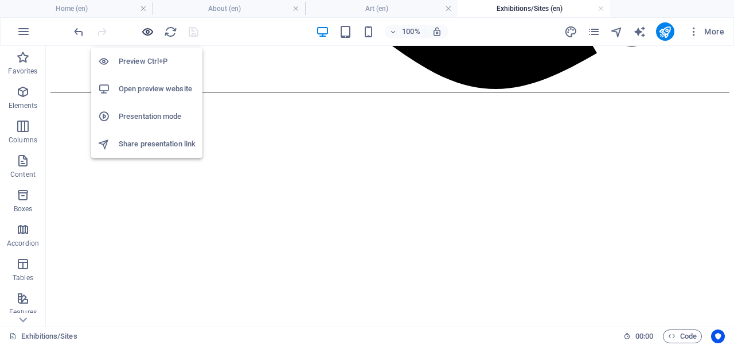
click at [144, 32] on icon "button" at bounding box center [147, 31] width 13 height 13
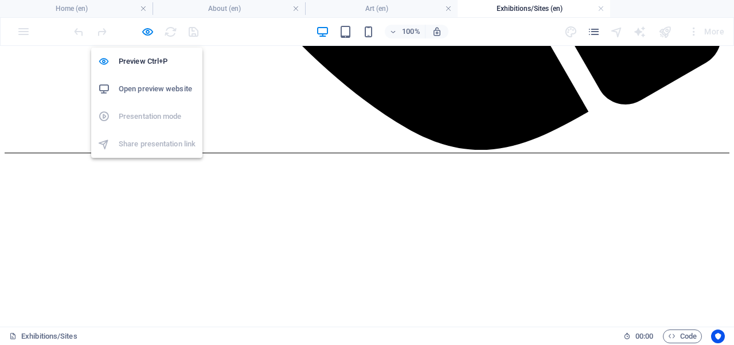
click at [154, 88] on h6 "Open preview website" at bounding box center [157, 89] width 77 height 14
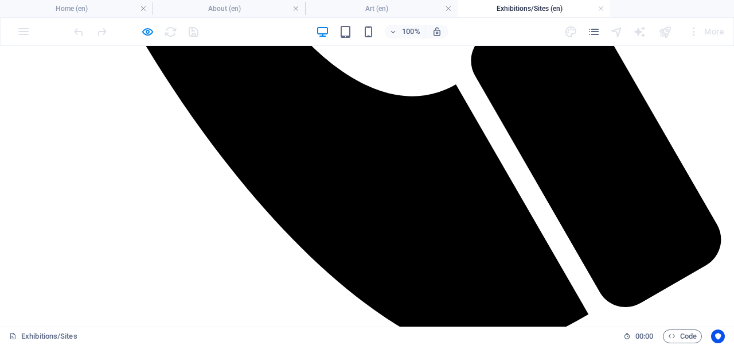
scroll to position [737, 0]
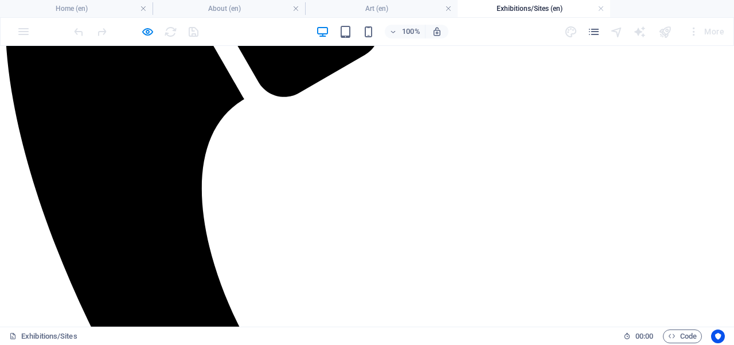
scroll to position [370, 0]
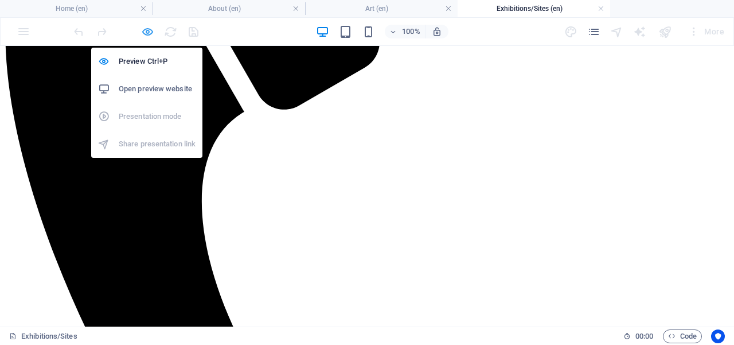
click at [144, 35] on icon "button" at bounding box center [147, 31] width 13 height 13
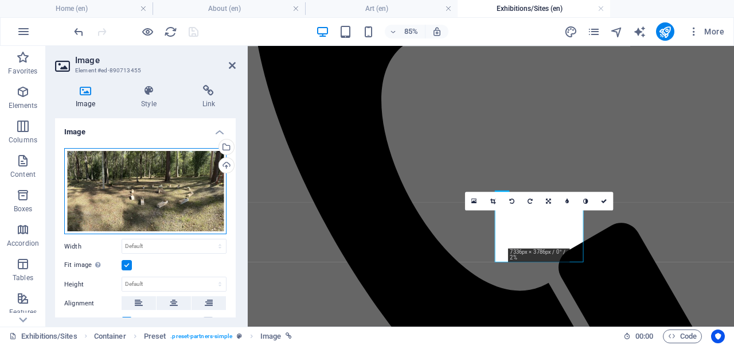
click at [181, 204] on div "Drag files here, click to choose files or select files from Files or our free s…" at bounding box center [145, 191] width 162 height 87
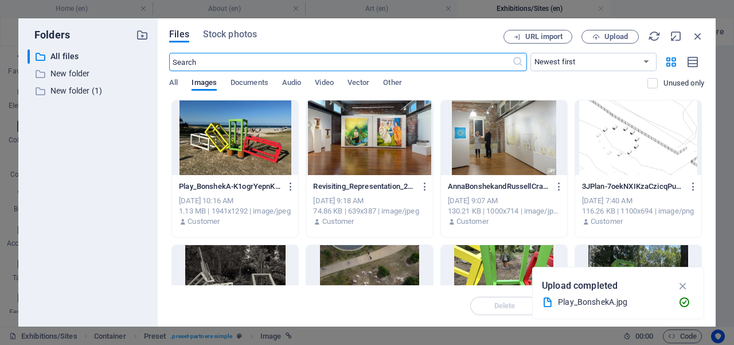
click at [432, 234] on div "Revisiting_Representation_2025_AnnaBonshek-vE01YNQzTNaxf3j-APX6ZA.jpg Revisitin…" at bounding box center [369, 169] width 127 height 138
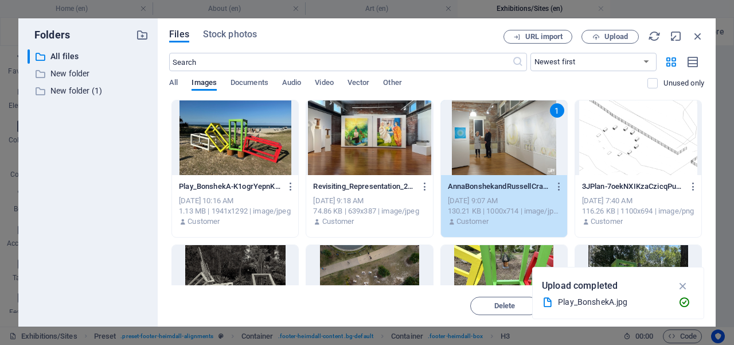
click at [165, 205] on div "Files Stock photos URL import Upload ​ Newest first Oldest first Name (A-Z) Nam…" at bounding box center [437, 172] width 558 height 308
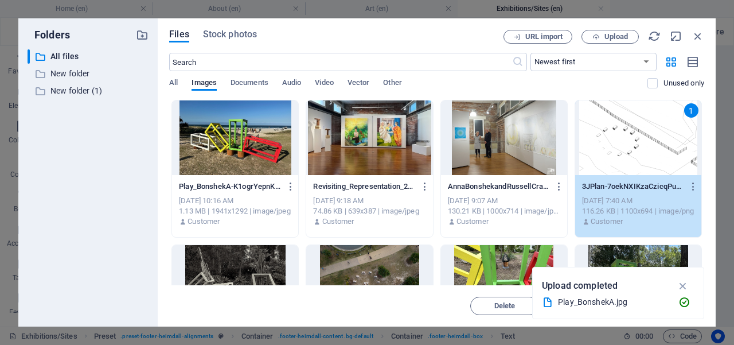
scroll to position [484, 0]
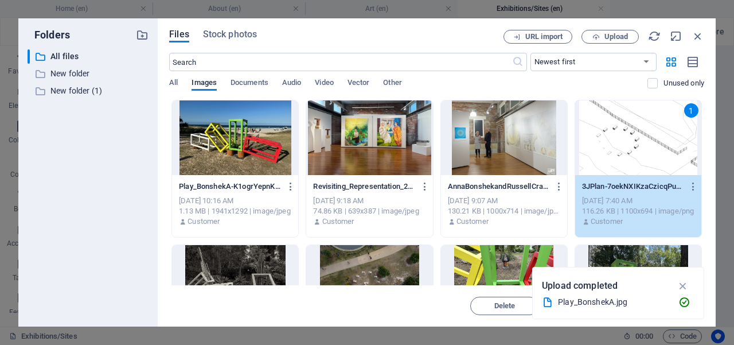
click at [161, 213] on div "Files Stock photos URL import Upload ​ Newest first Oldest first Name (A-Z) Nam…" at bounding box center [437, 172] width 558 height 308
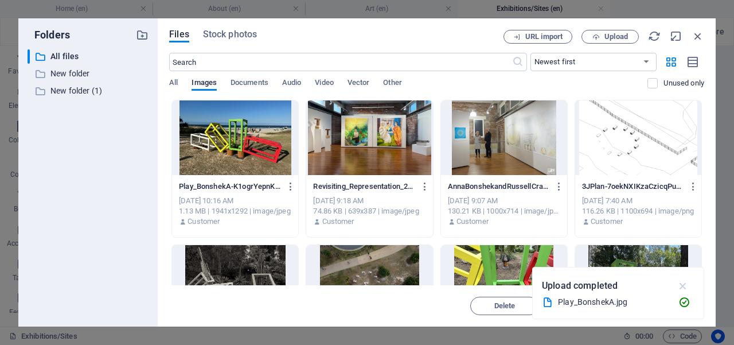
click at [684, 286] on icon "button" at bounding box center [683, 285] width 13 height 13
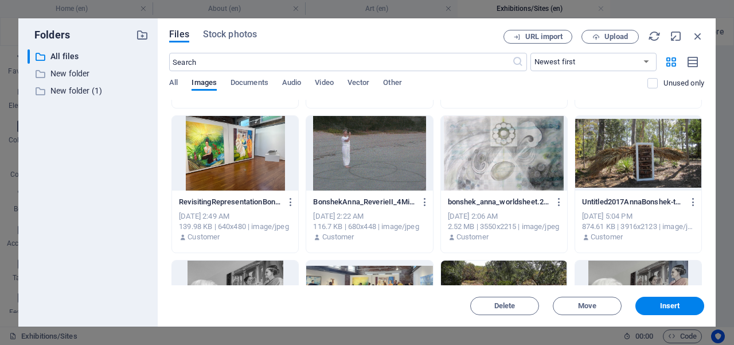
scroll to position [254, 0]
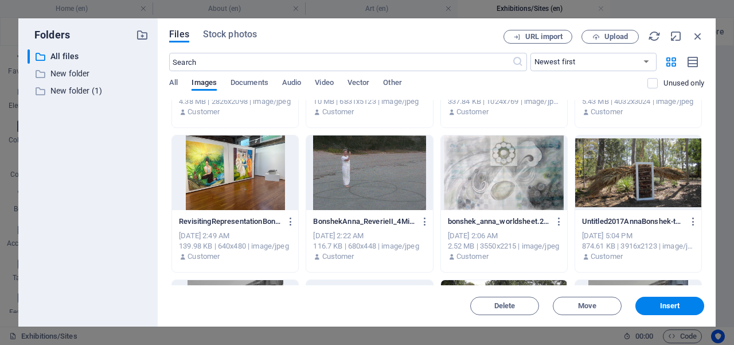
click at [659, 167] on div at bounding box center [638, 172] width 126 height 75
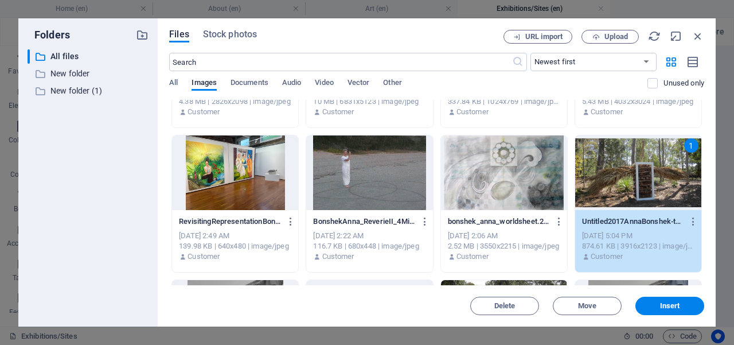
click at [659, 167] on div "1" at bounding box center [638, 172] width 126 height 75
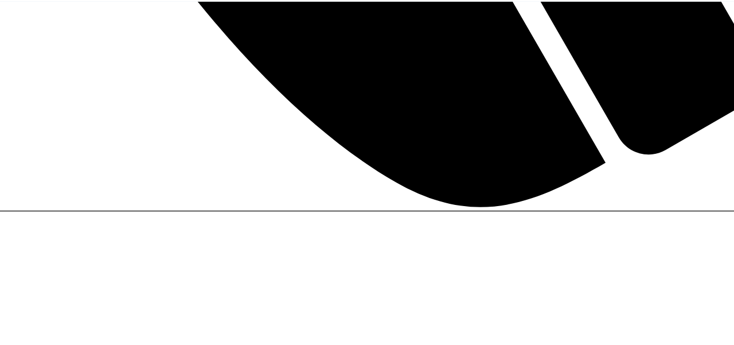
scroll to position [851, 0]
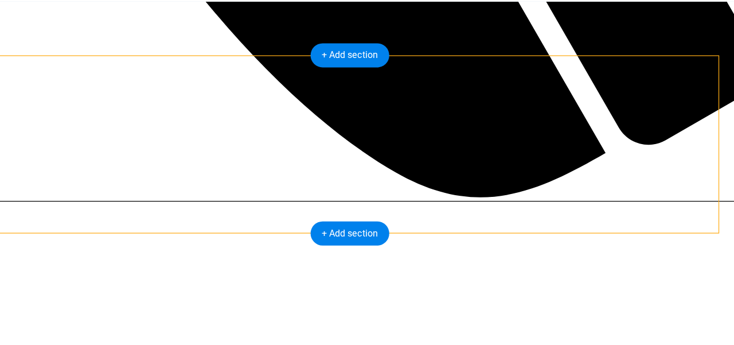
drag, startPoint x: 349, startPoint y: 130, endPoint x: 477, endPoint y: 115, distance: 128.7
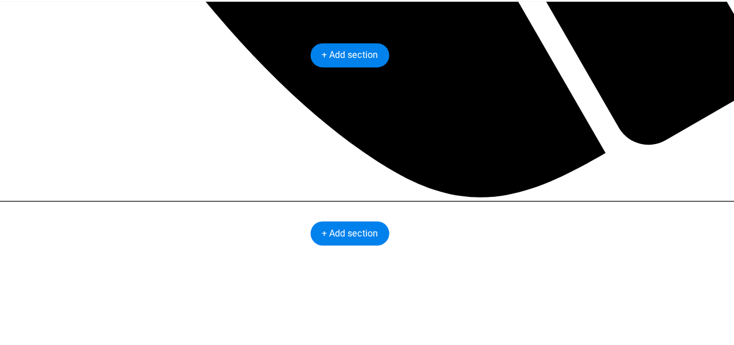
drag, startPoint x: 347, startPoint y: 127, endPoint x: 466, endPoint y: 125, distance: 118.7
drag, startPoint x: 337, startPoint y: 117, endPoint x: 208, endPoint y: 126, distance: 128.8
drag, startPoint x: 210, startPoint y: 124, endPoint x: 508, endPoint y: 118, distance: 298.2
drag, startPoint x: 356, startPoint y: 115, endPoint x: 222, endPoint y: 122, distance: 134.3
drag, startPoint x: 293, startPoint y: 118, endPoint x: 428, endPoint y: 127, distance: 135.1
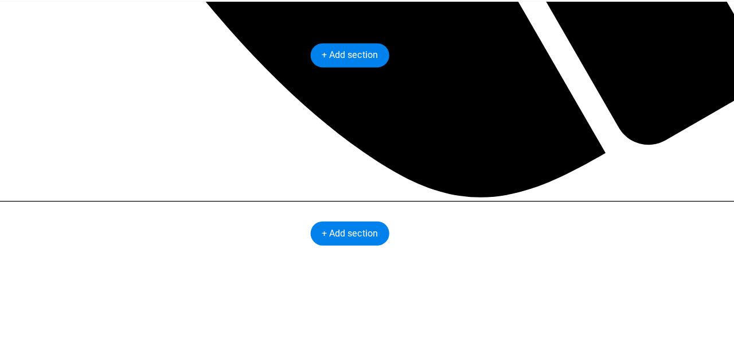
drag, startPoint x: 60, startPoint y: 123, endPoint x: 474, endPoint y: 108, distance: 414.2
drag, startPoint x: 314, startPoint y: 125, endPoint x: 38, endPoint y: 114, distance: 276.6
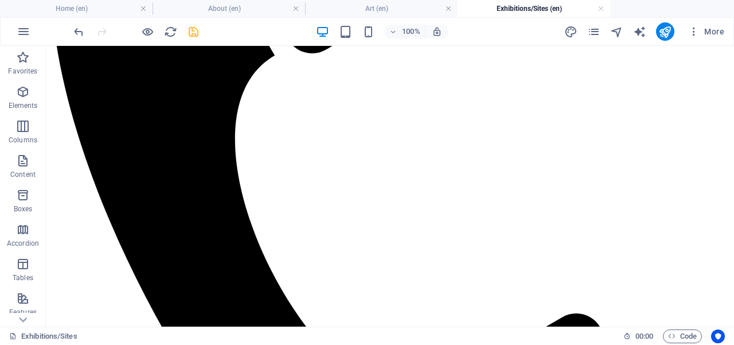
scroll to position [410, 0]
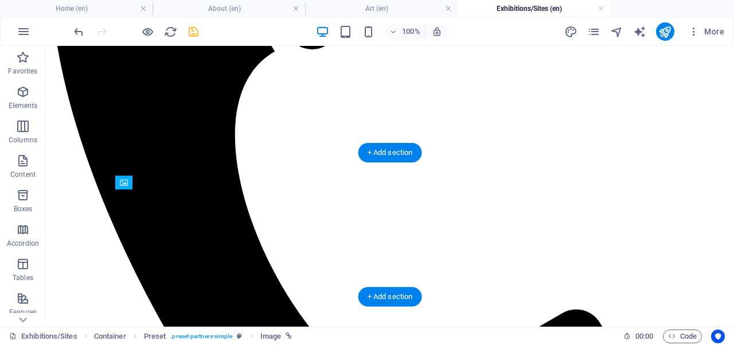
drag, startPoint x: 189, startPoint y: 223, endPoint x: 607, endPoint y: 222, distance: 418.0
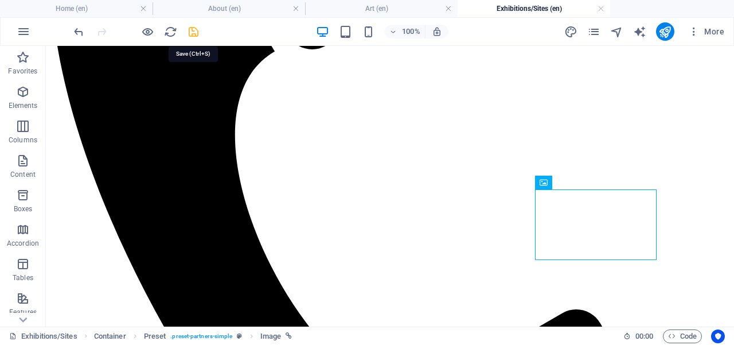
click at [192, 26] on icon "save" at bounding box center [193, 31] width 13 height 13
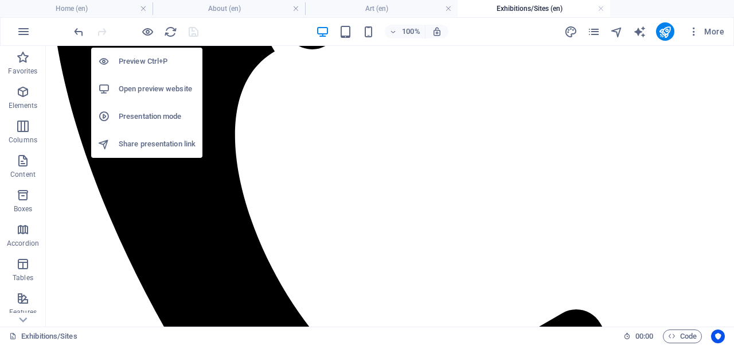
click at [148, 86] on h6 "Open preview website" at bounding box center [157, 89] width 77 height 14
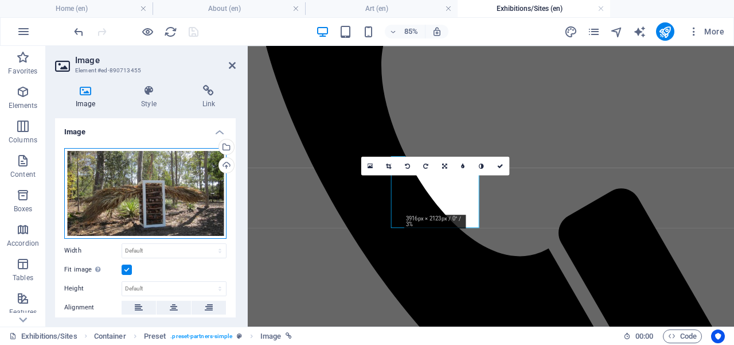
click at [189, 198] on div "Drag files here, click to choose files or select files from Files or our free s…" at bounding box center [145, 193] width 162 height 91
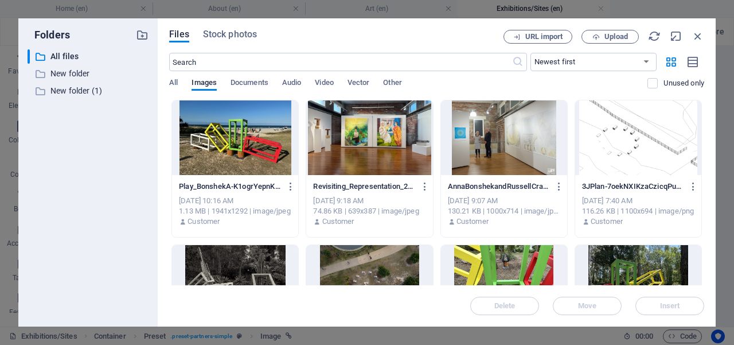
drag, startPoint x: 701, startPoint y: 118, endPoint x: 701, endPoint y: 138, distance: 19.5
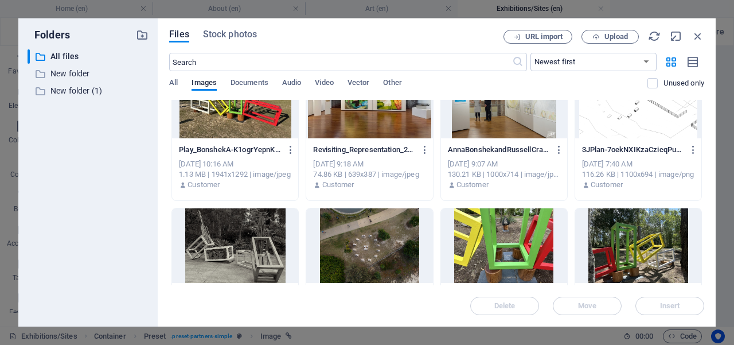
scroll to position [0, 0]
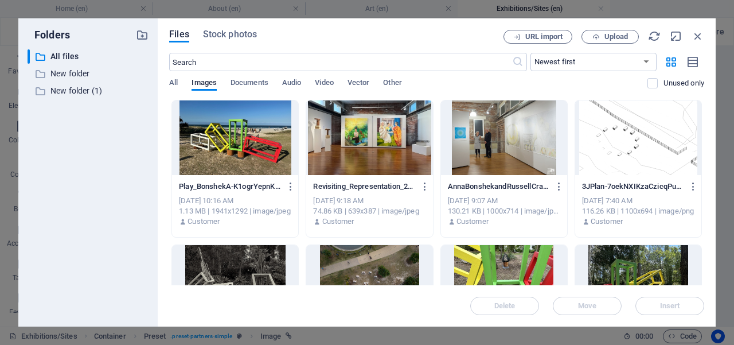
click at [237, 146] on div at bounding box center [235, 137] width 126 height 75
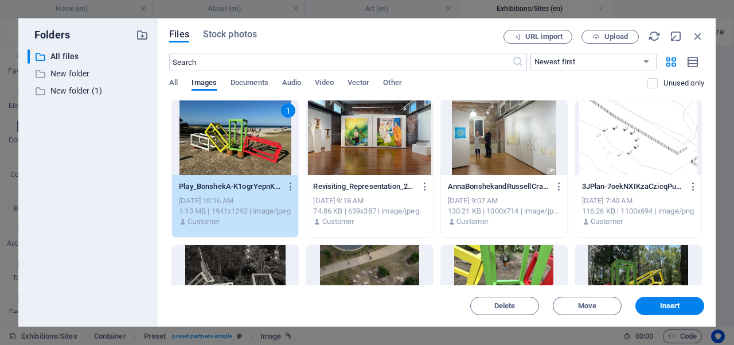
click at [237, 146] on div "1" at bounding box center [235, 137] width 126 height 75
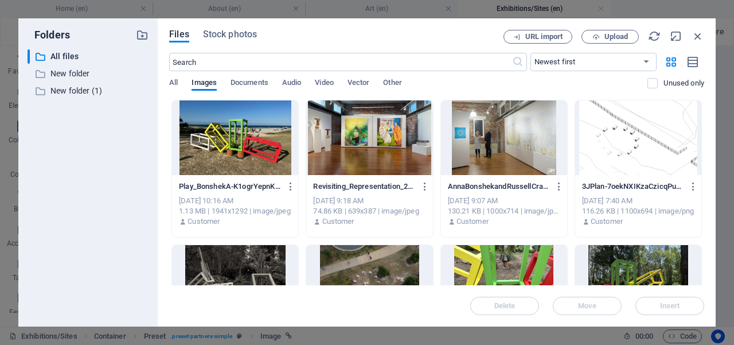
click at [237, 146] on div at bounding box center [235, 137] width 126 height 75
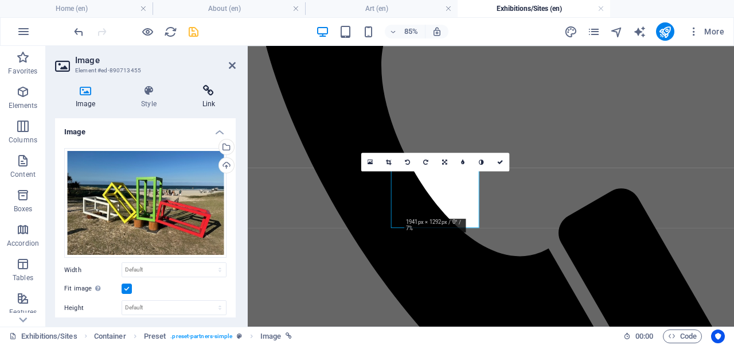
click at [214, 92] on icon at bounding box center [209, 90] width 54 height 11
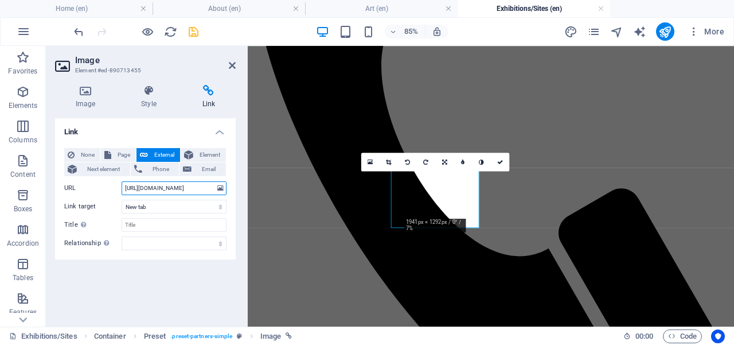
click at [192, 189] on input "[URL][DOMAIN_NAME]" at bounding box center [174, 188] width 105 height 14
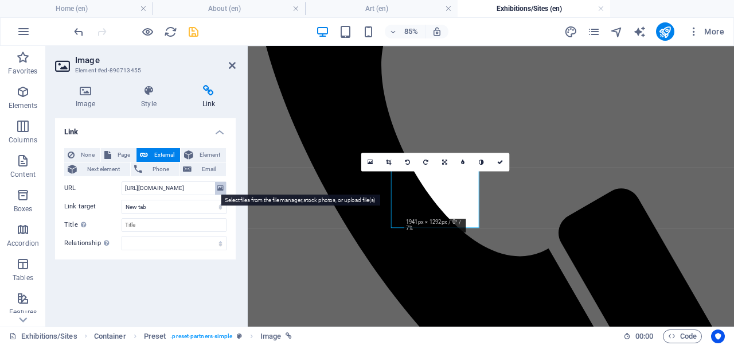
click at [218, 188] on icon at bounding box center [220, 188] width 6 height 13
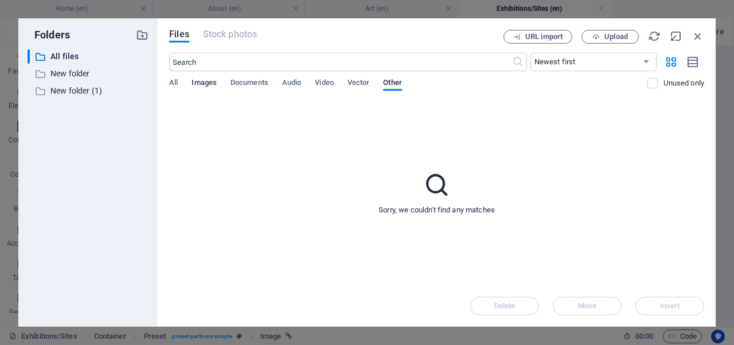
click at [210, 81] on span "Images" at bounding box center [204, 84] width 25 height 16
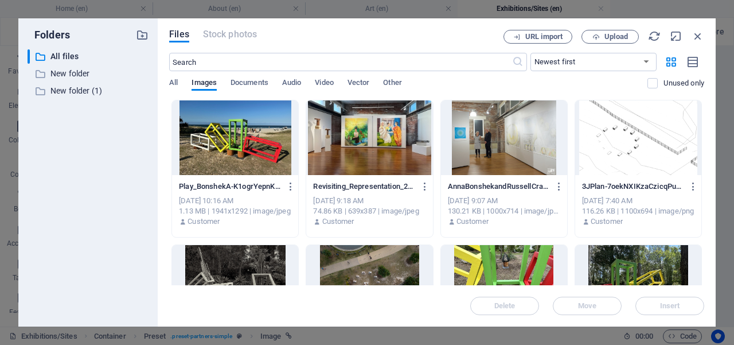
click at [259, 146] on div at bounding box center [235, 137] width 126 height 75
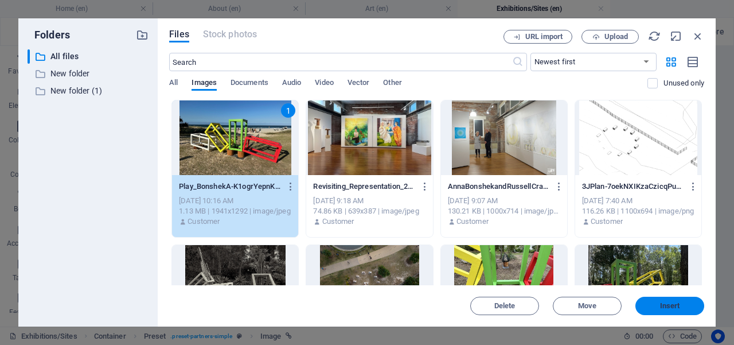
click at [657, 299] on button "Insert" at bounding box center [669, 305] width 69 height 18
type input "[URL][DOMAIN_NAME]"
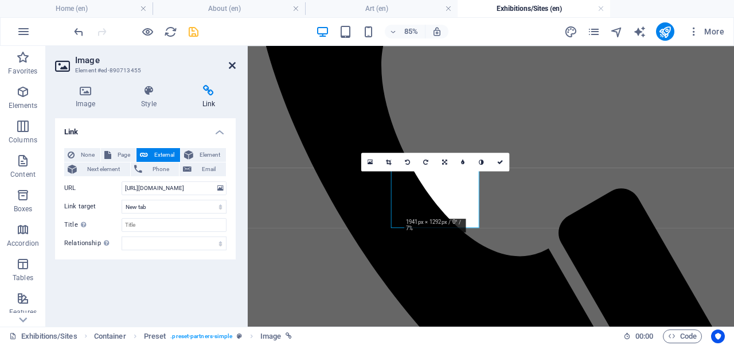
click at [231, 64] on icon at bounding box center [232, 65] width 7 height 9
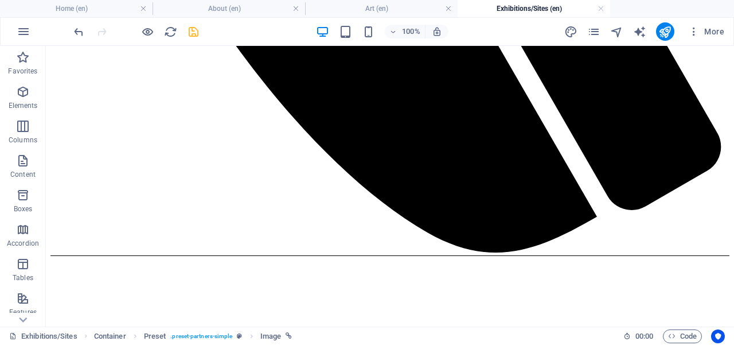
scroll to position [823, 0]
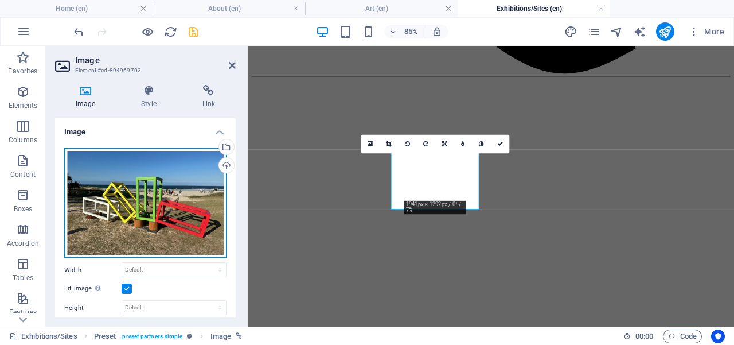
click at [186, 213] on div "Drag files here, click to choose files or select files from Files or our free s…" at bounding box center [145, 203] width 162 height 110
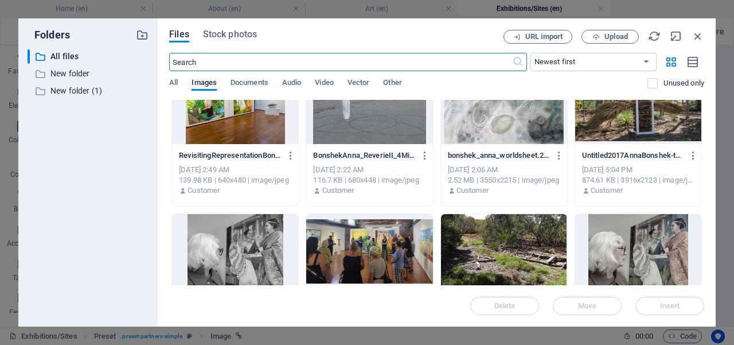
scroll to position [272, 0]
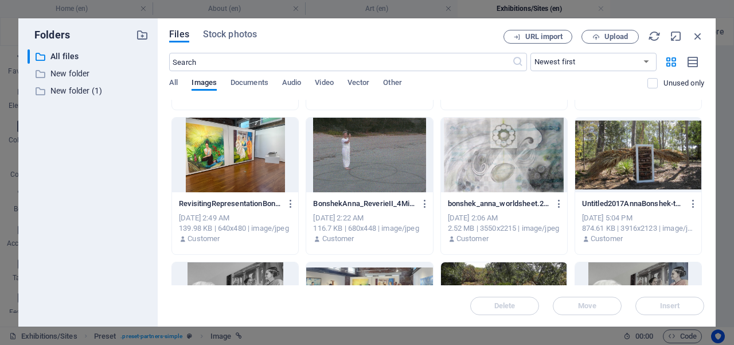
click at [645, 157] on div at bounding box center [638, 155] width 126 height 75
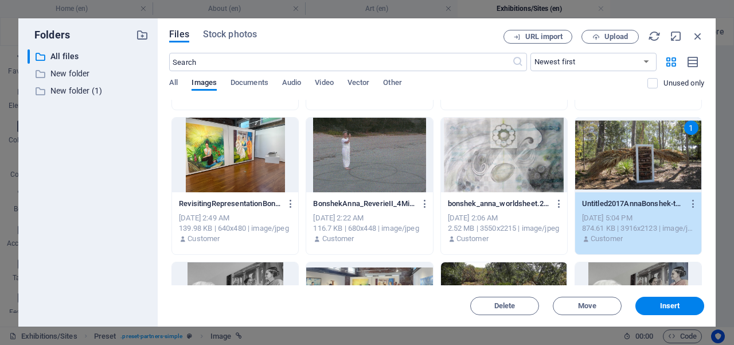
click at [645, 157] on div "1" at bounding box center [638, 155] width 126 height 75
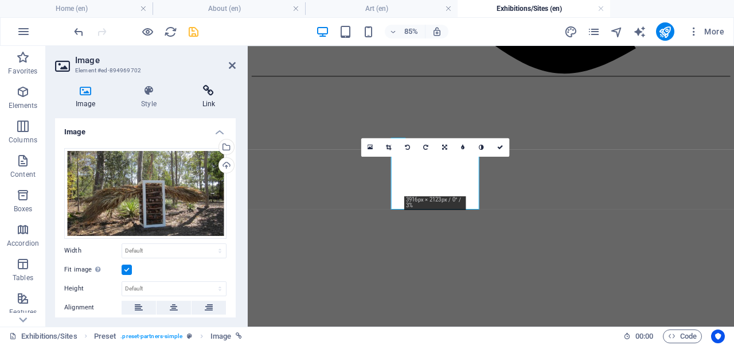
click at [208, 87] on icon at bounding box center [209, 90] width 54 height 11
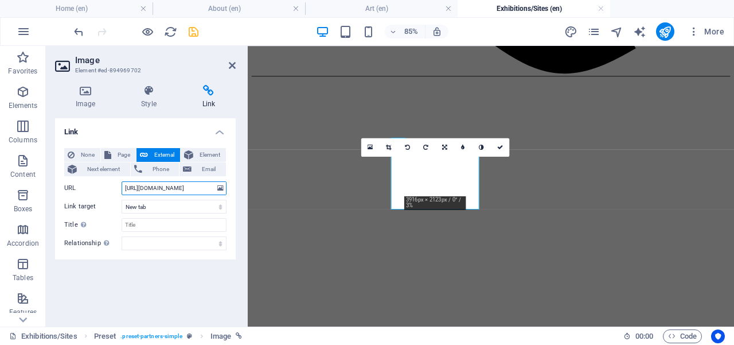
click at [208, 187] on input "[URL][DOMAIN_NAME]" at bounding box center [174, 188] width 105 height 14
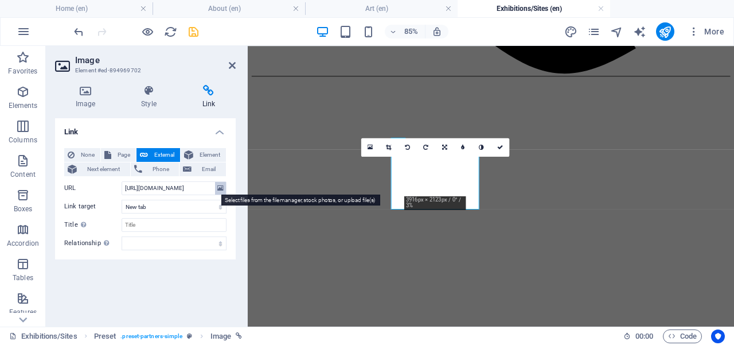
click at [221, 189] on icon at bounding box center [220, 188] width 6 height 13
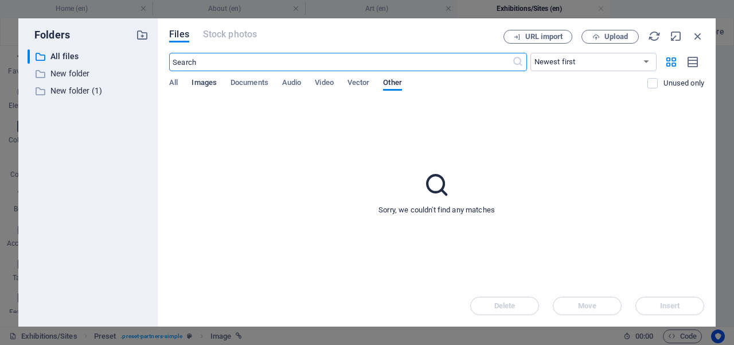
click at [207, 79] on span "Images" at bounding box center [204, 84] width 25 height 16
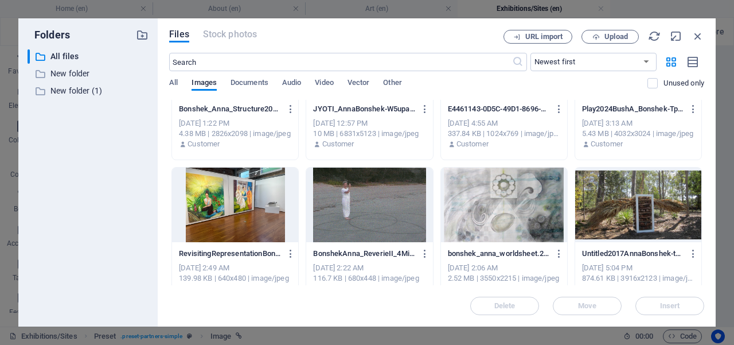
scroll to position [260, 0]
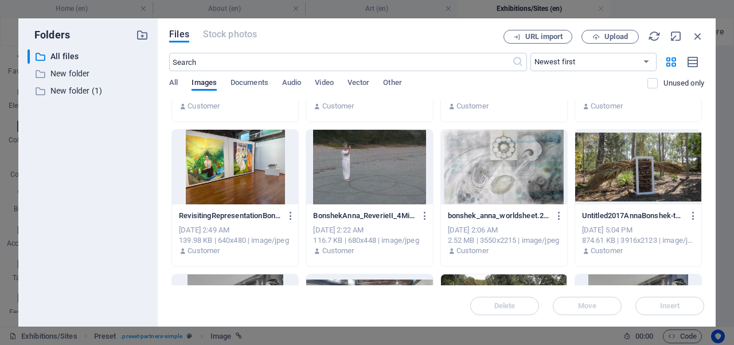
click at [668, 171] on div at bounding box center [638, 167] width 126 height 75
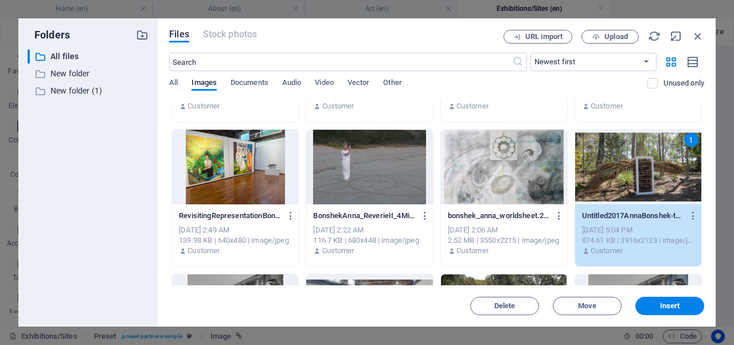
click at [668, 171] on div "1" at bounding box center [638, 167] width 126 height 75
type input "[URL][DOMAIN_NAME]"
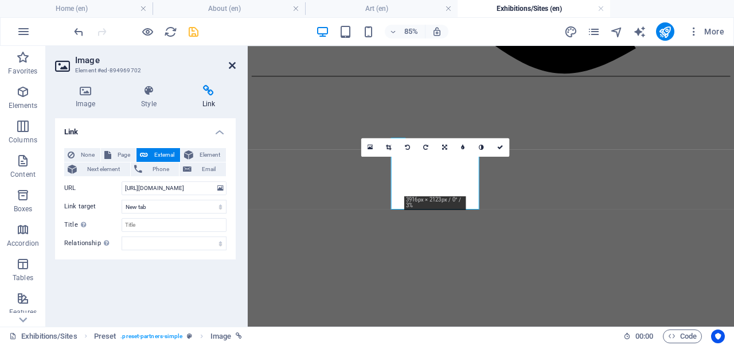
click at [232, 64] on icon at bounding box center [232, 65] width 7 height 9
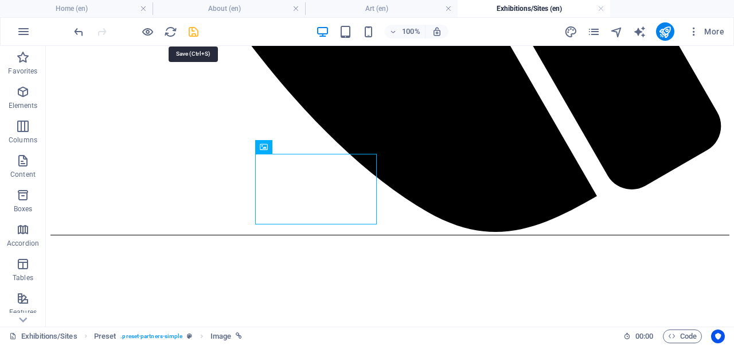
click at [194, 29] on icon "save" at bounding box center [193, 31] width 13 height 13
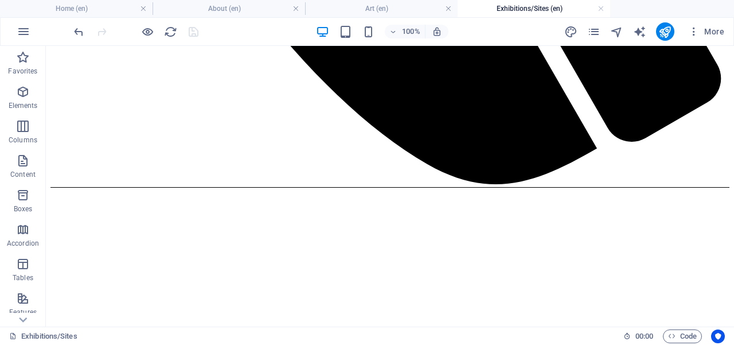
scroll to position [855, 0]
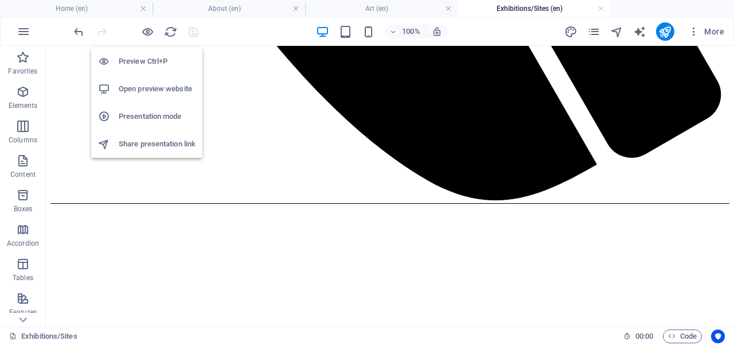
click at [153, 89] on h6 "Open preview website" at bounding box center [157, 89] width 77 height 14
click at [147, 33] on icon "button" at bounding box center [147, 31] width 13 height 13
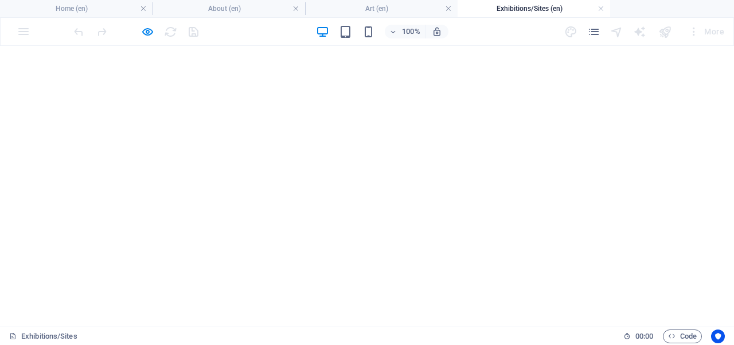
scroll to position [0, 0]
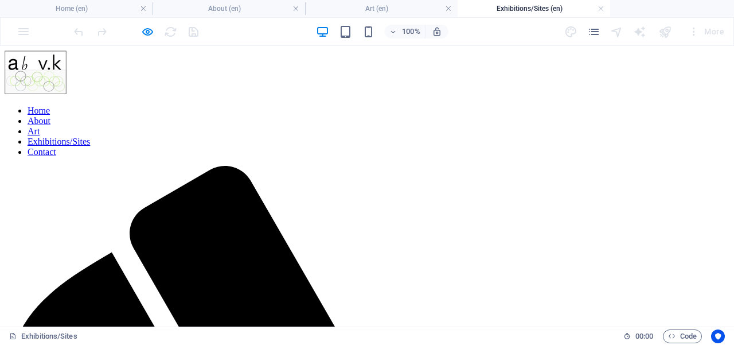
click at [214, 110] on ul "Home About Art Exhibitions/Sites Contact" at bounding box center [367, 131] width 725 height 52
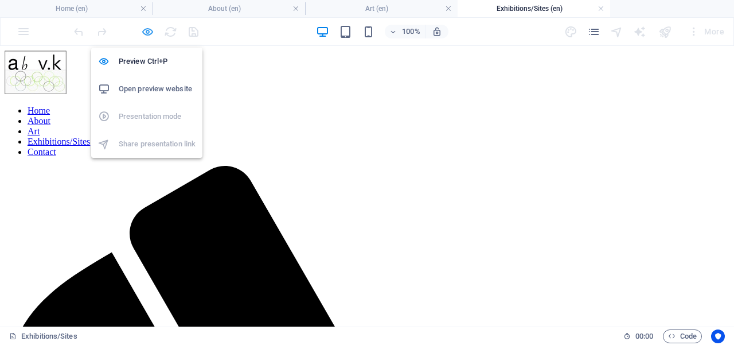
click at [144, 30] on icon "button" at bounding box center [147, 31] width 13 height 13
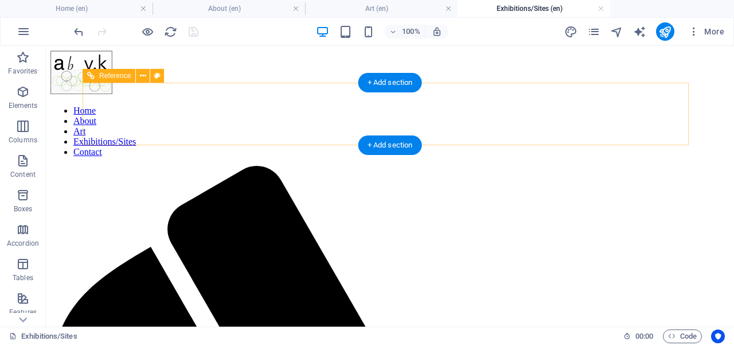
click at [238, 116] on nav "Home About Art Exhibitions/Sites Contact" at bounding box center [389, 131] width 679 height 52
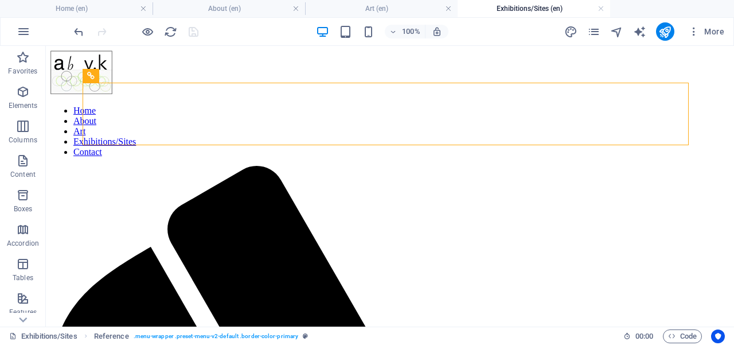
click at [193, 29] on div at bounding box center [136, 31] width 128 height 18
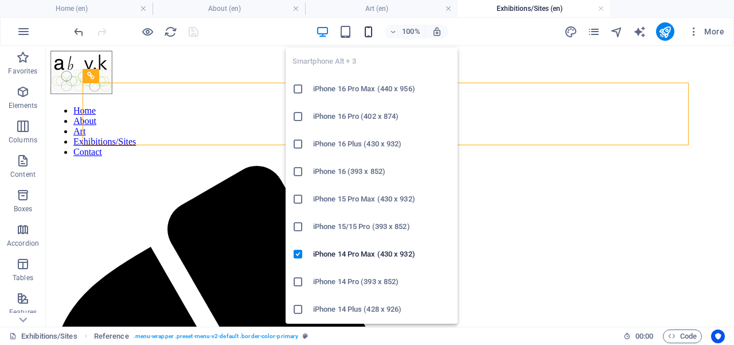
click at [372, 35] on icon "button" at bounding box center [368, 31] width 13 height 13
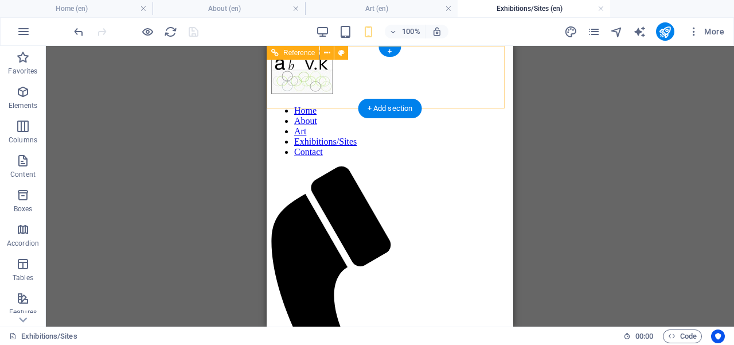
click at [394, 144] on nav "Home About Art Exhibitions/Sites Contact" at bounding box center [389, 131] width 237 height 52
click at [392, 141] on nav "Home About Art Exhibitions/Sites Contact" at bounding box center [389, 131] width 237 height 52
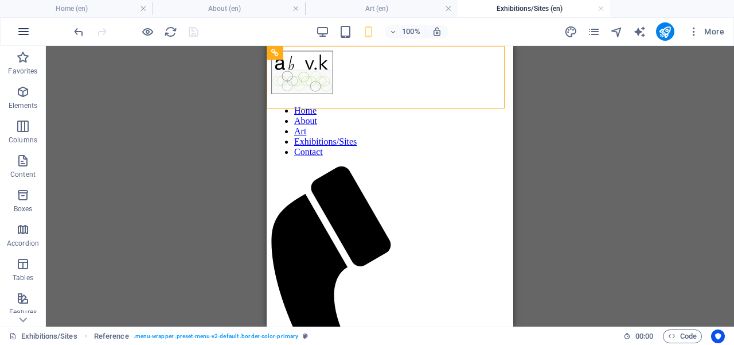
click at [25, 36] on icon "button" at bounding box center [24, 32] width 14 height 14
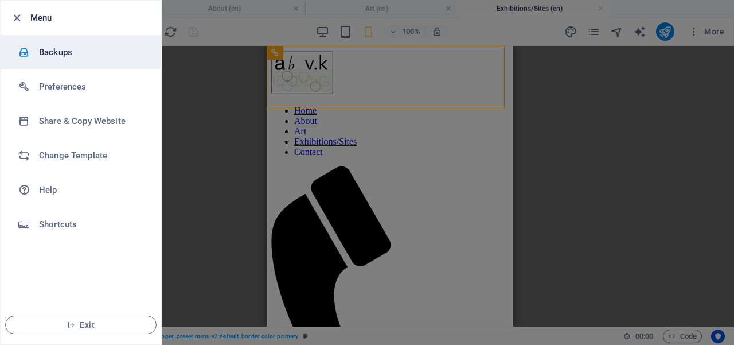
click at [69, 55] on h6 "Backups" at bounding box center [92, 52] width 106 height 14
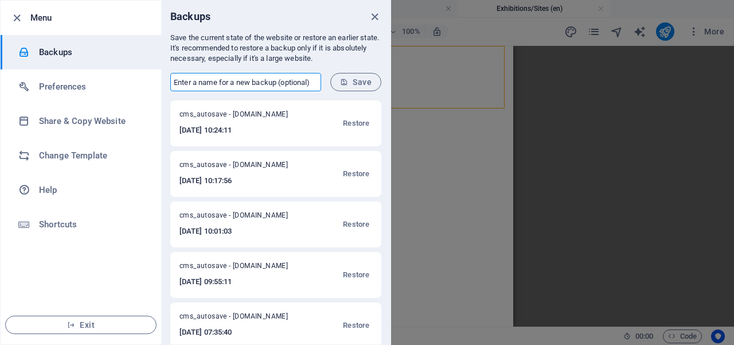
click at [190, 82] on input "text" at bounding box center [245, 82] width 151 height 18
type input "[PERSON_NAME] 32"
click at [360, 88] on button "Save" at bounding box center [355, 82] width 51 height 18
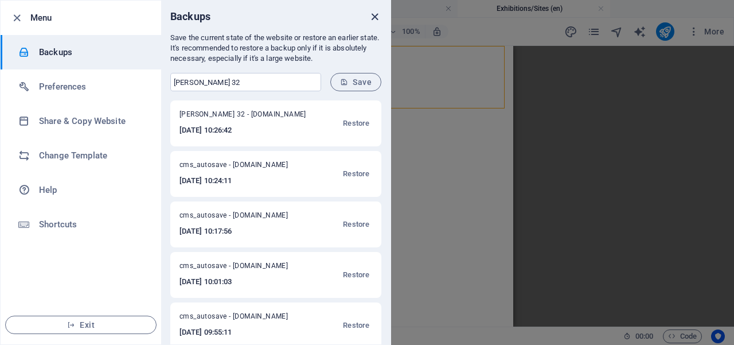
click at [374, 17] on icon "close" at bounding box center [374, 16] width 13 height 13
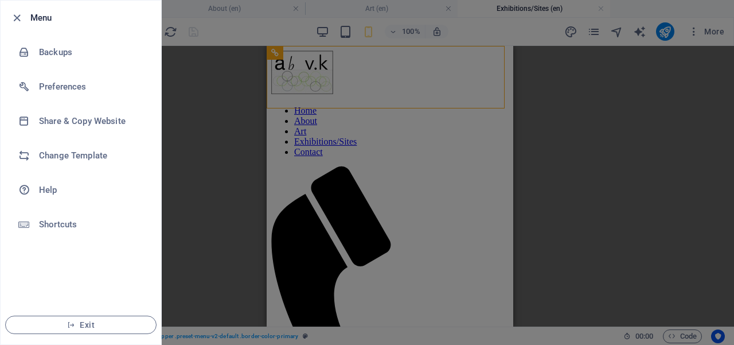
click at [326, 32] on div at bounding box center [367, 172] width 734 height 345
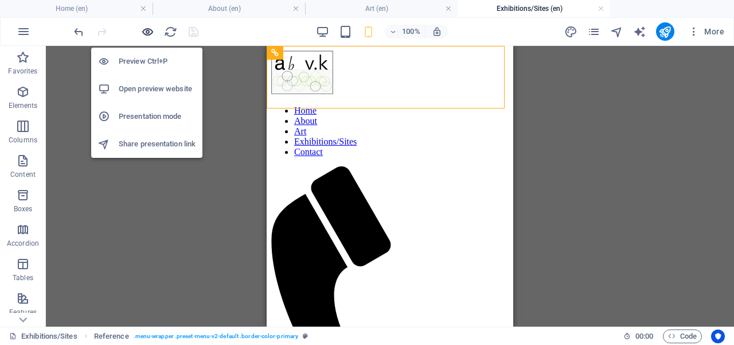
click at [144, 31] on icon "button" at bounding box center [147, 31] width 13 height 13
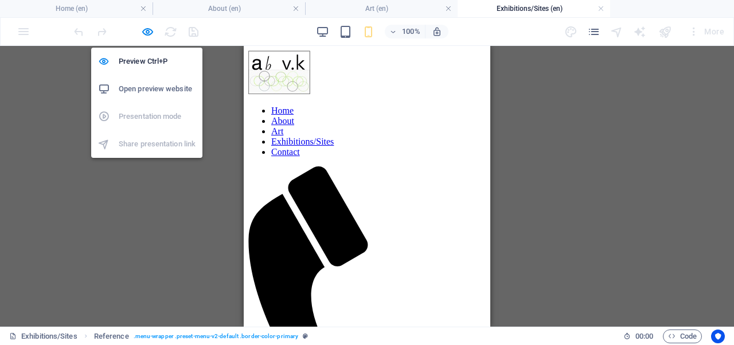
click at [151, 93] on h6 "Open preview website" at bounding box center [157, 89] width 77 height 14
click at [148, 33] on icon "button" at bounding box center [147, 31] width 13 height 13
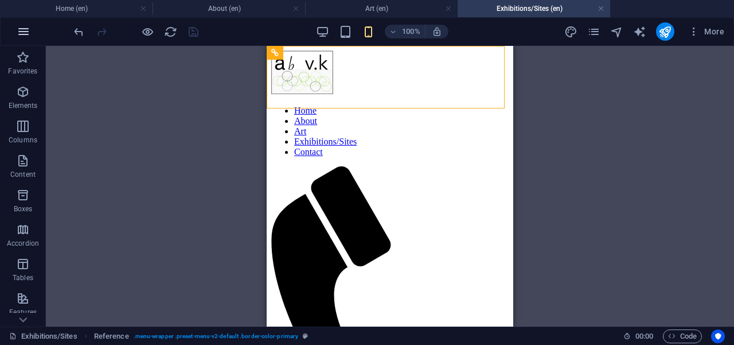
click at [25, 30] on icon "button" at bounding box center [24, 32] width 14 height 14
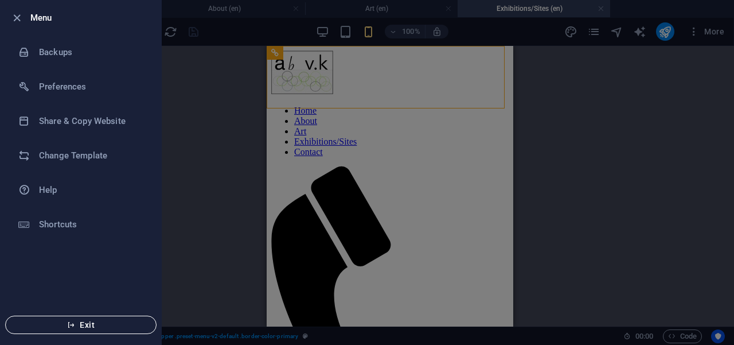
click at [98, 322] on span "Exit" at bounding box center [81, 324] width 132 height 9
